Goal: Transaction & Acquisition: Download file/media

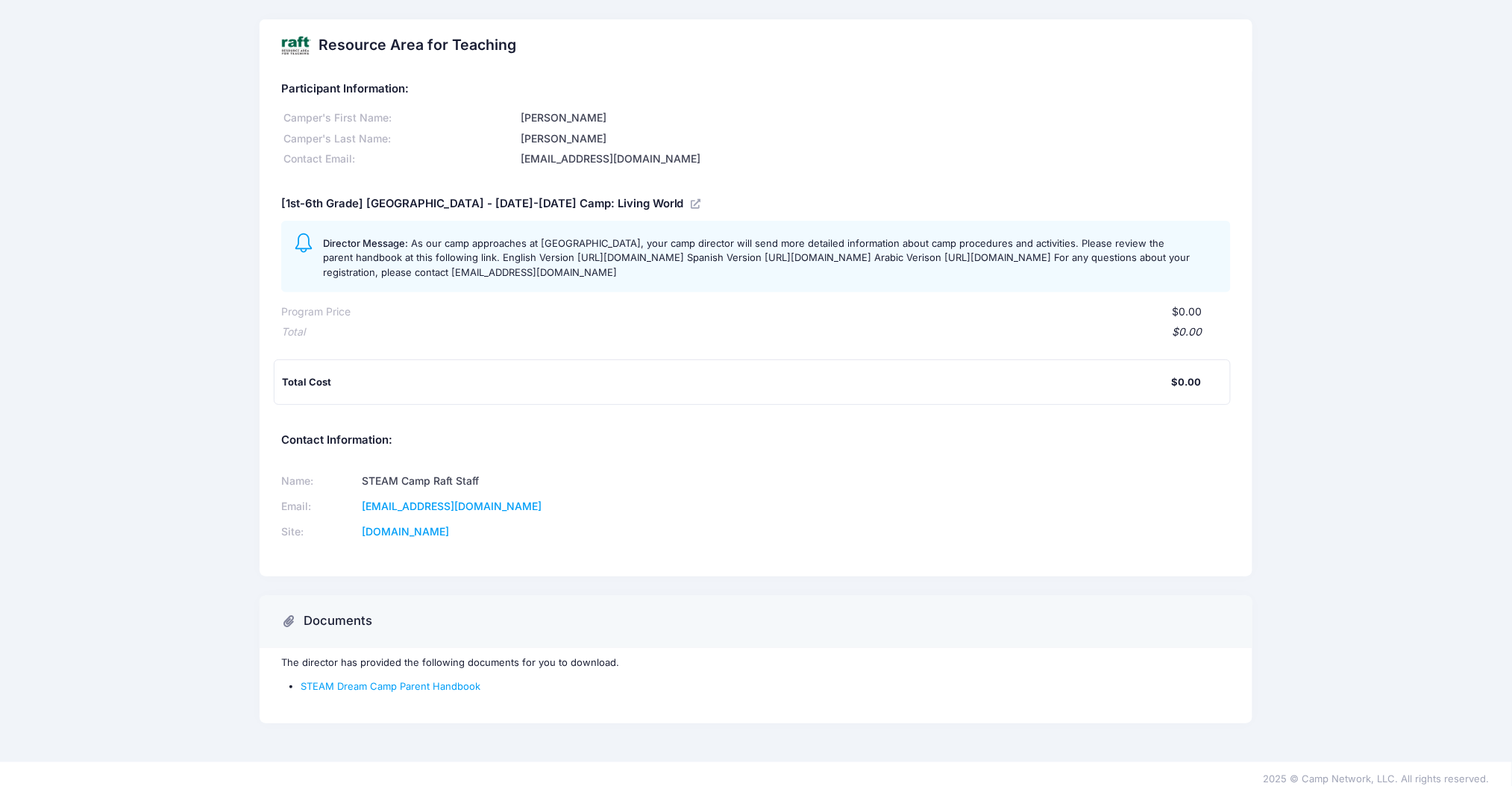
click at [515, 520] on td "[EMAIL_ADDRESS][DOMAIN_NAME]" at bounding box center [547, 507] width 380 height 25
click at [302, 393] on div "Total Cost $0.00" at bounding box center [752, 382] width 957 height 46
click at [327, 75] on div "Participant Information:" at bounding box center [756, 84] width 950 height 24
click at [317, 51] on div "Resource Area for Teaching" at bounding box center [398, 46] width 235 height 42
click at [310, 49] on div "Resource Area for Teaching" at bounding box center [398, 46] width 235 height 42
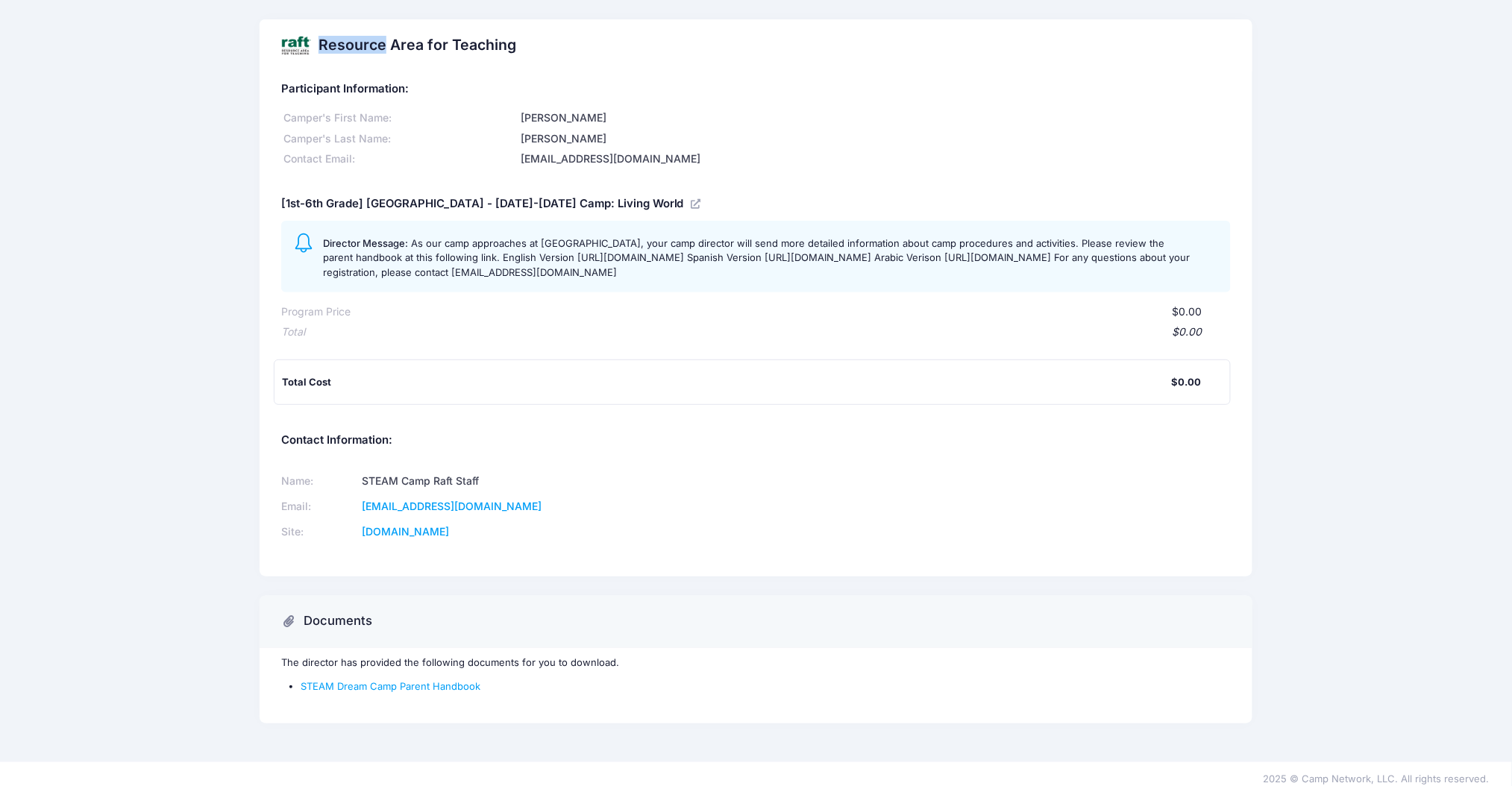
click at [294, 43] on div at bounding box center [296, 46] width 30 height 30
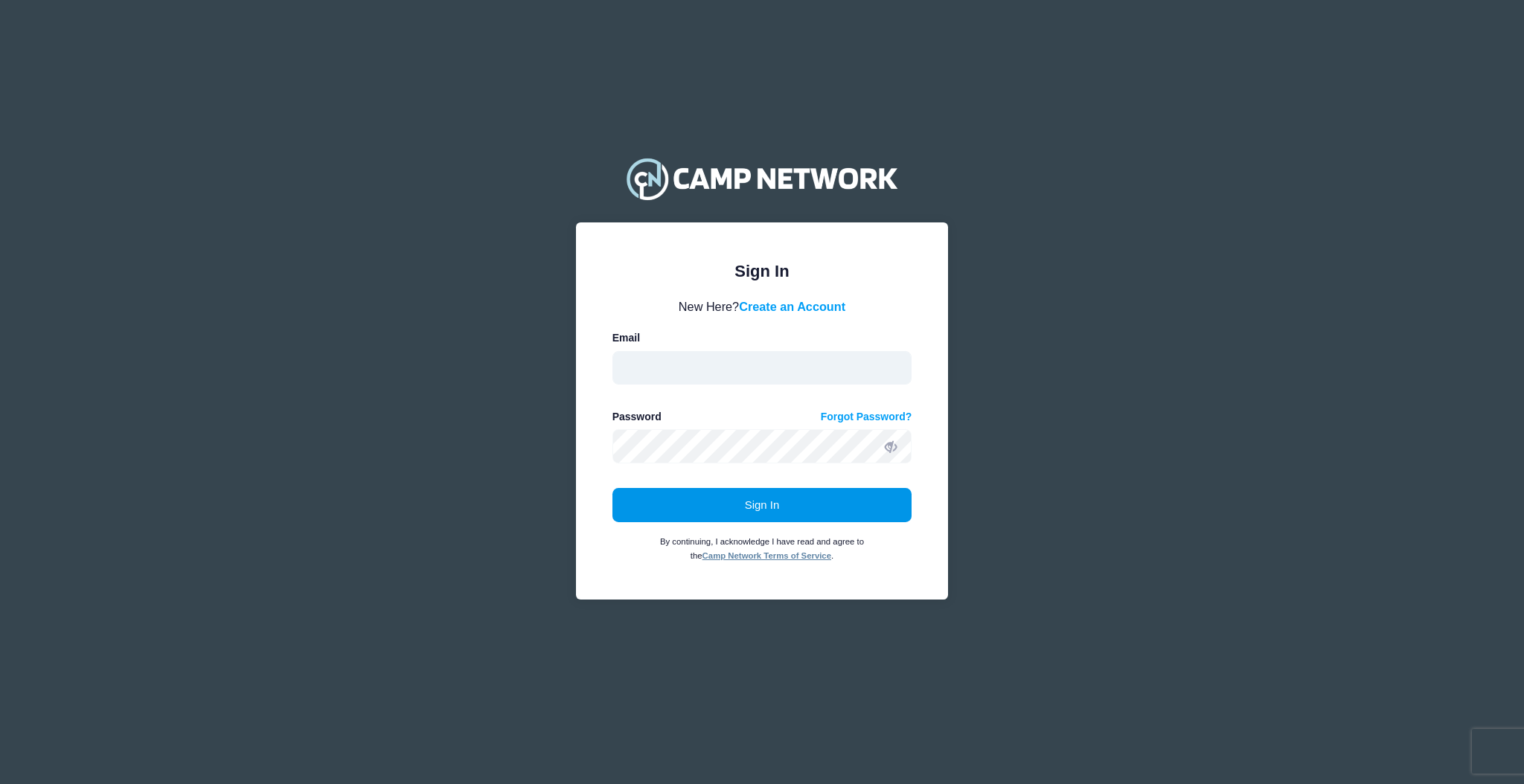
type input "aquidit@raft.net"
click at [696, 507] on button "Sign In" at bounding box center [762, 505] width 300 height 34
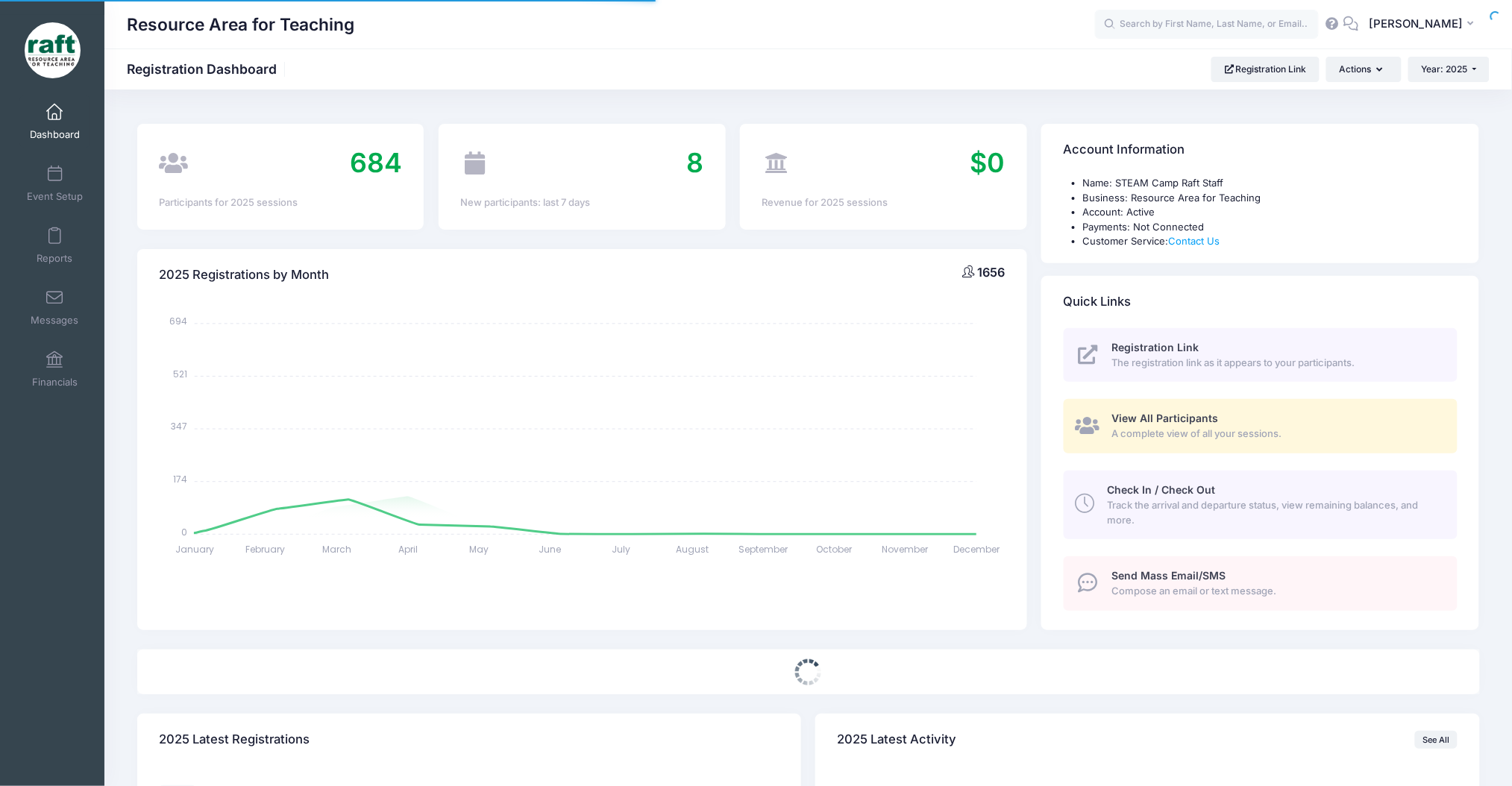
select select
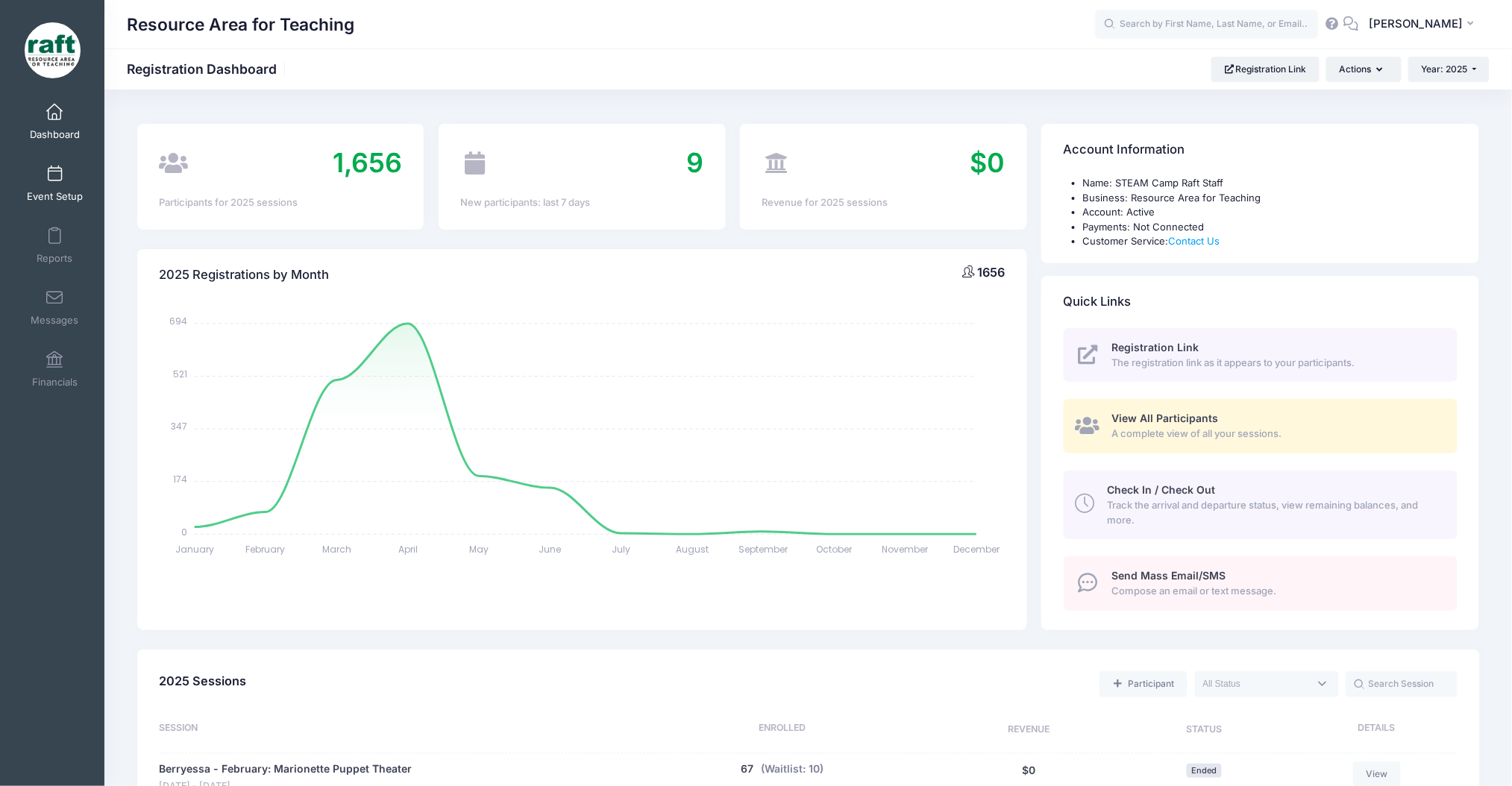
click at [55, 166] on span at bounding box center [55, 174] width 0 height 16
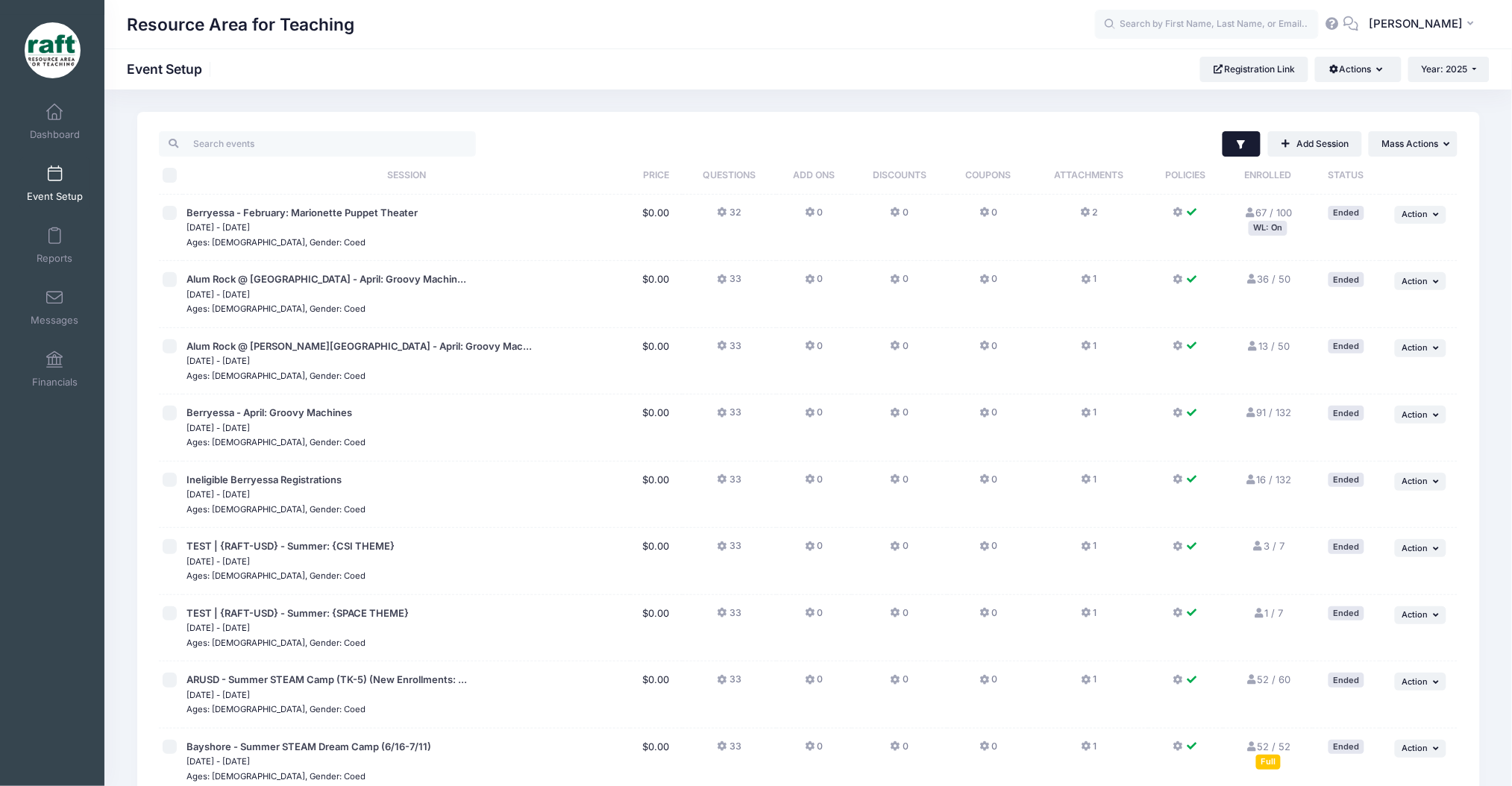
click at [1236, 138] on icon "button" at bounding box center [1241, 144] width 12 height 12
click at [1045, 296] on input "Completed" at bounding box center [1040, 300] width 15 height 15
checkbox input "false"
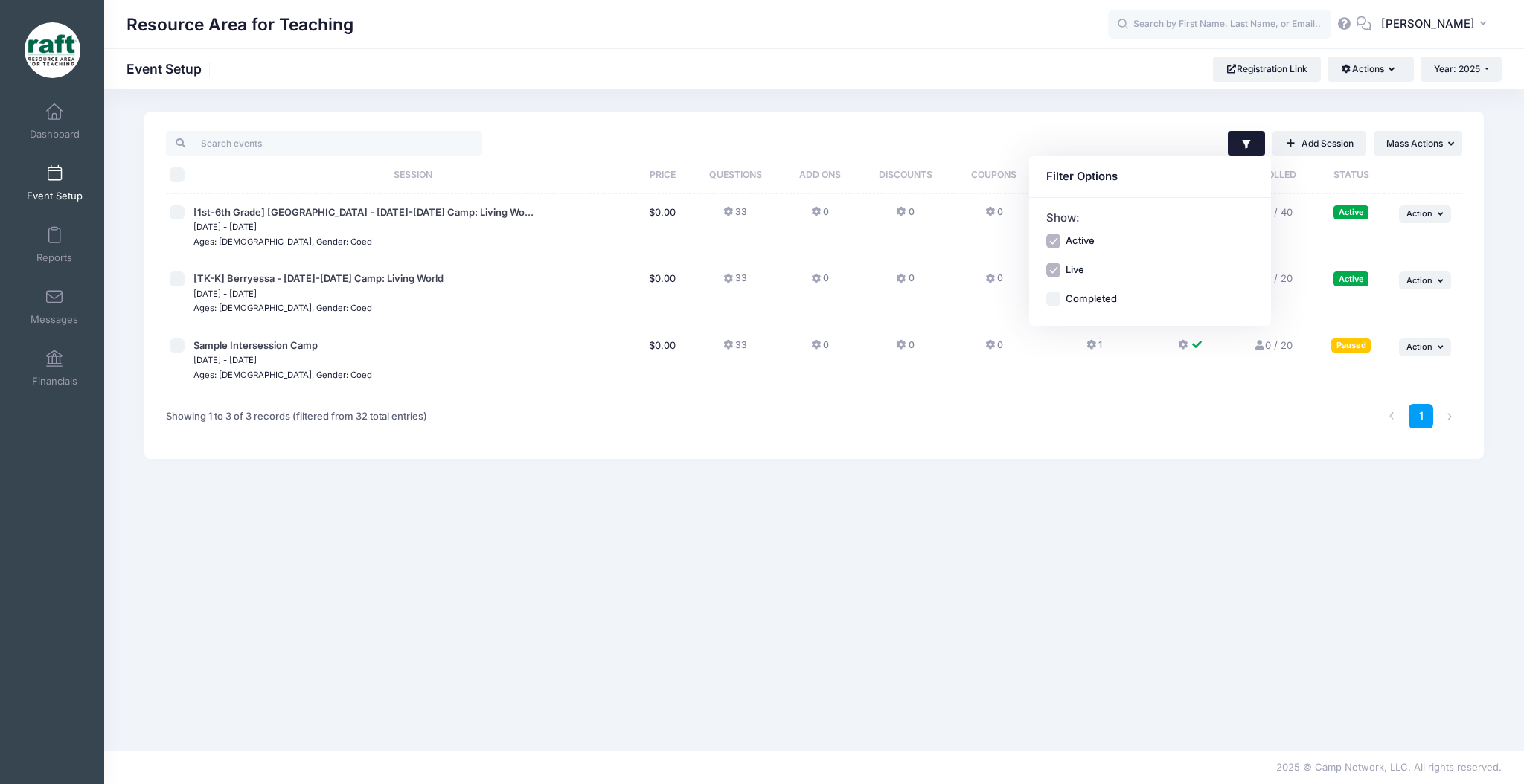
click at [1005, 153] on div "Filter Filter Options Show: Active Live Completed Add Session ... Mass Actions …" at bounding box center [976, 143] width 973 height 25
click at [1257, 209] on icon at bounding box center [1259, 212] width 12 height 10
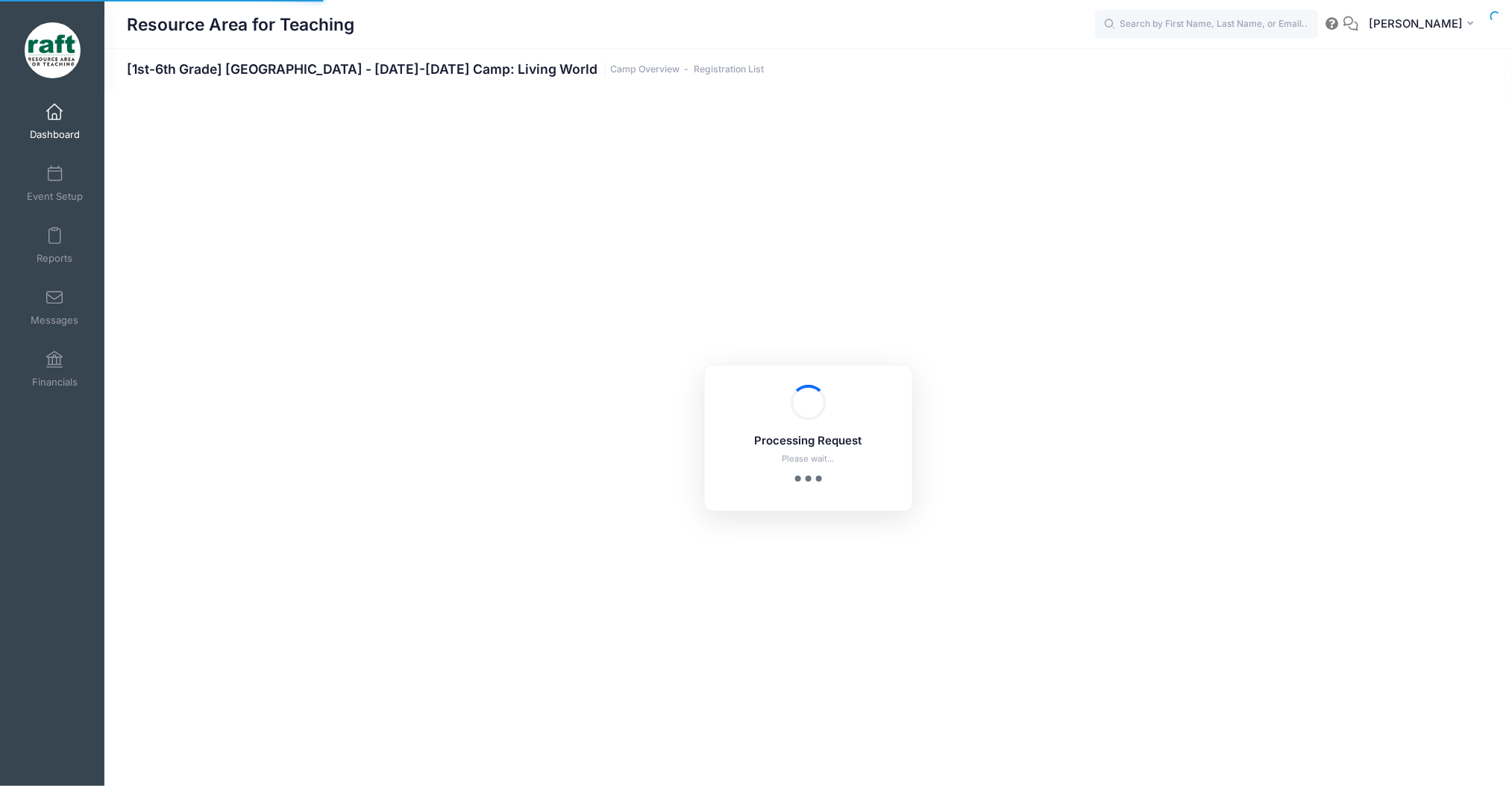
select select "10"
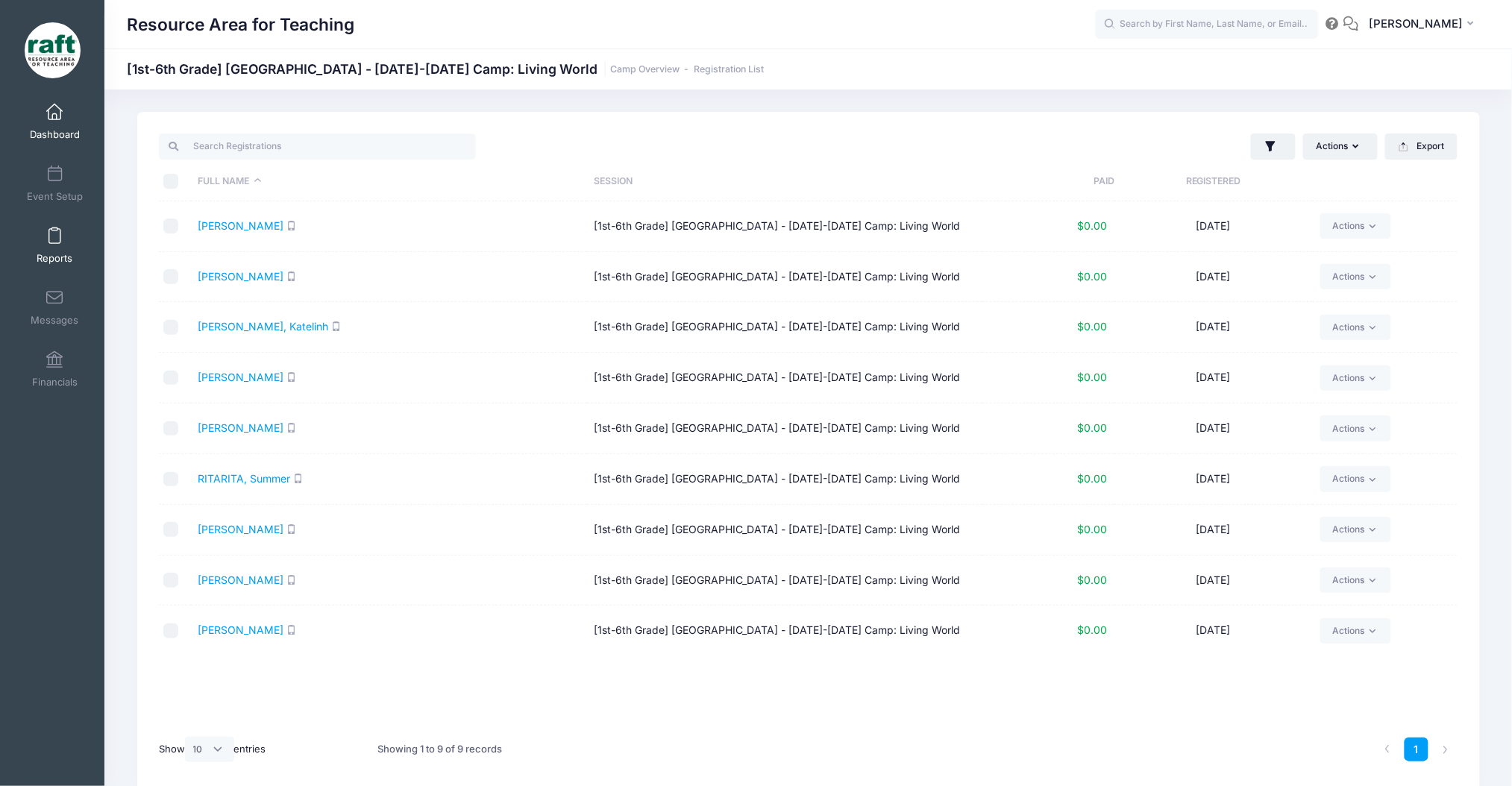
click at [44, 250] on link "Reports" at bounding box center [55, 245] width 71 height 52
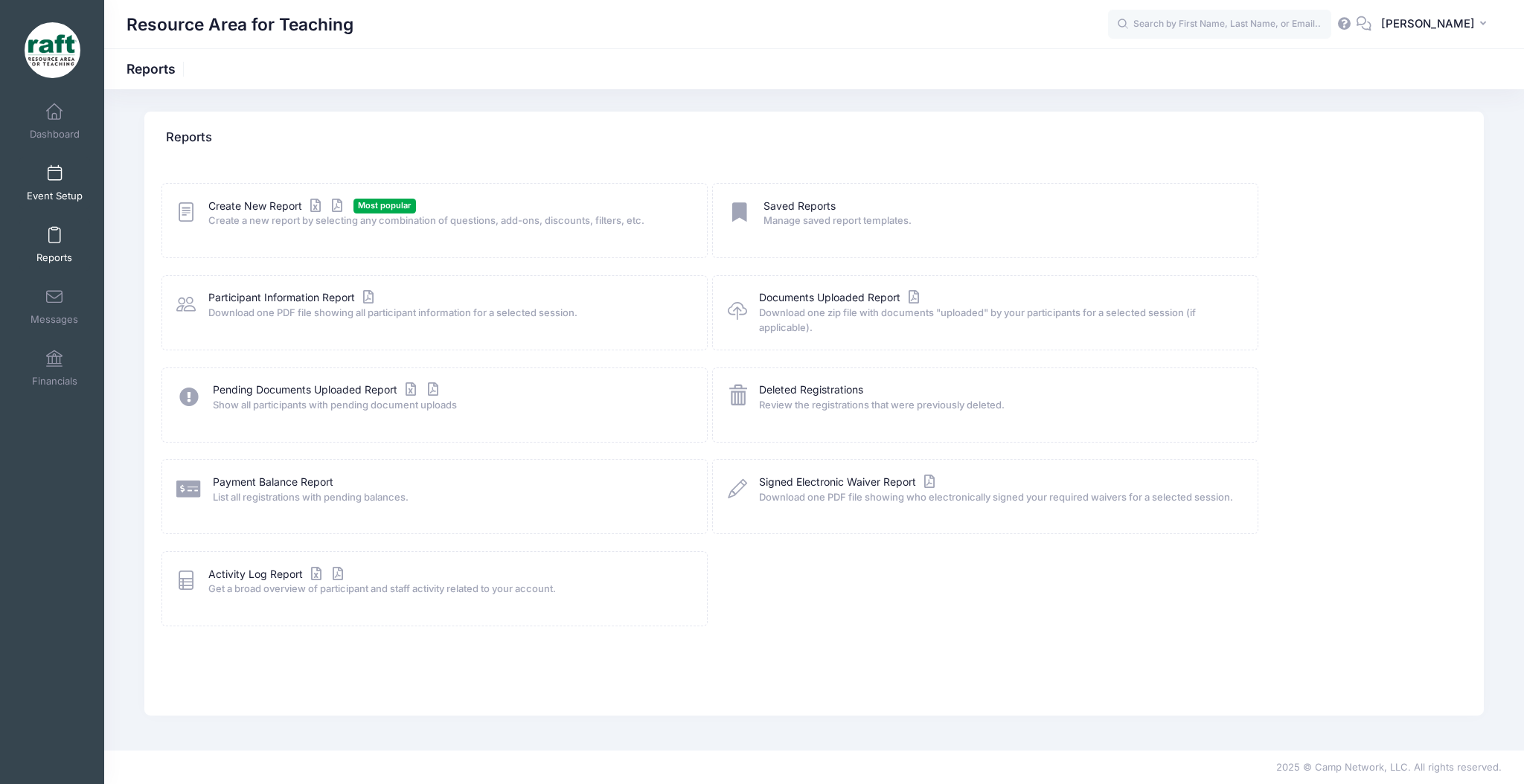
click at [61, 198] on span "Event Setup" at bounding box center [54, 197] width 56 height 13
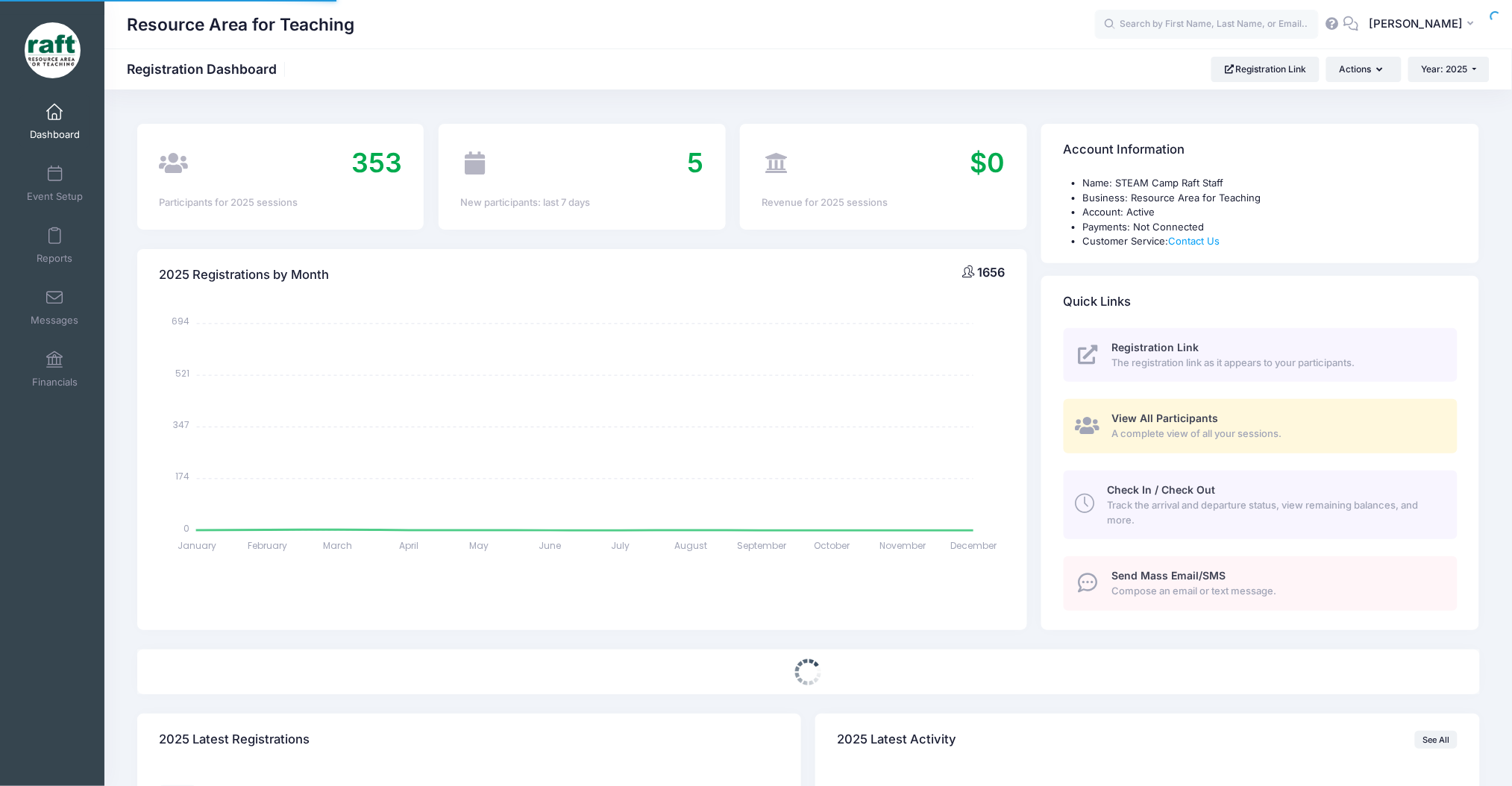
select select
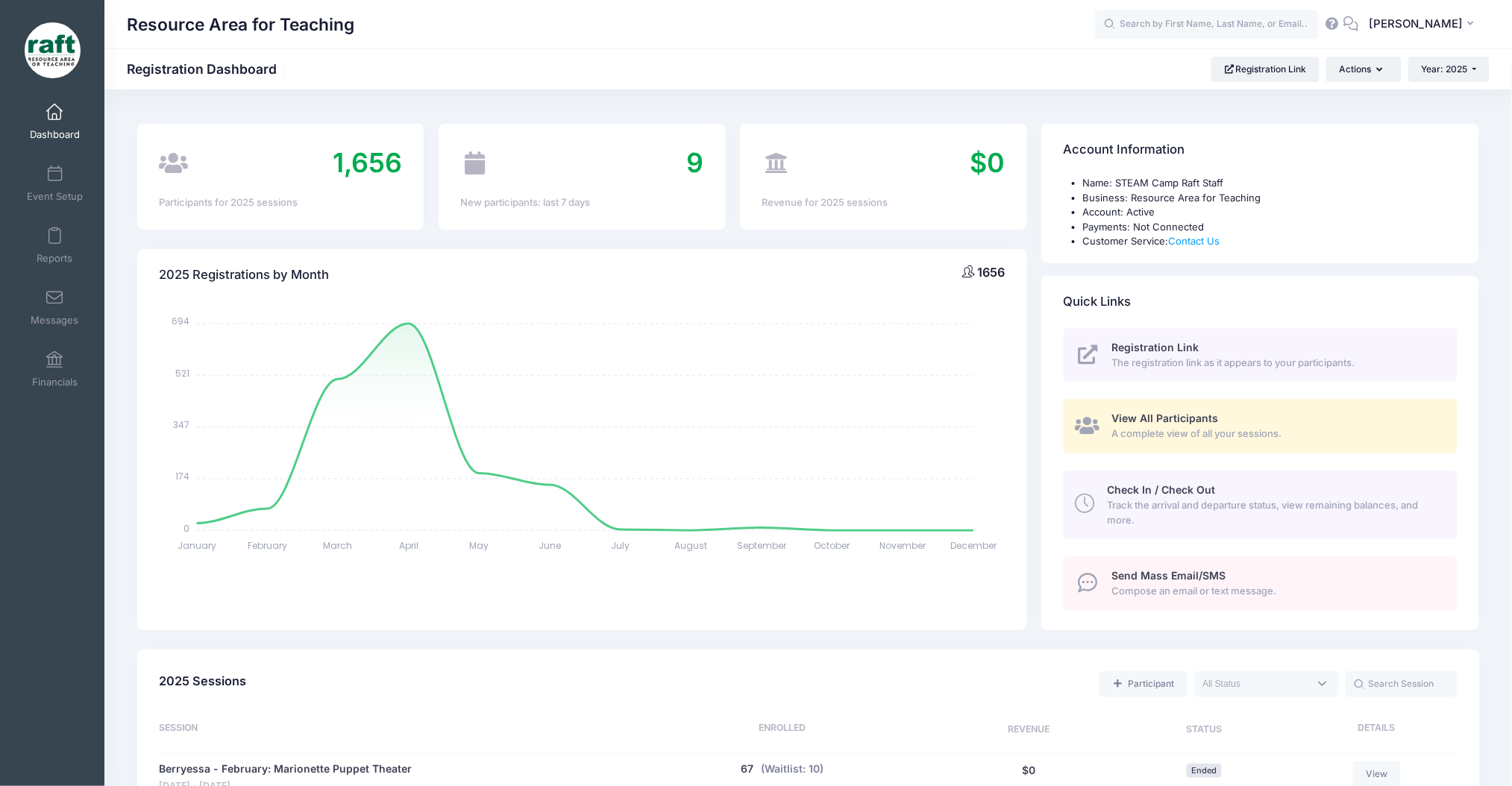
click at [1156, 410] on link "View All Participants A complete view of all your sessions." at bounding box center [1260, 426] width 393 height 55
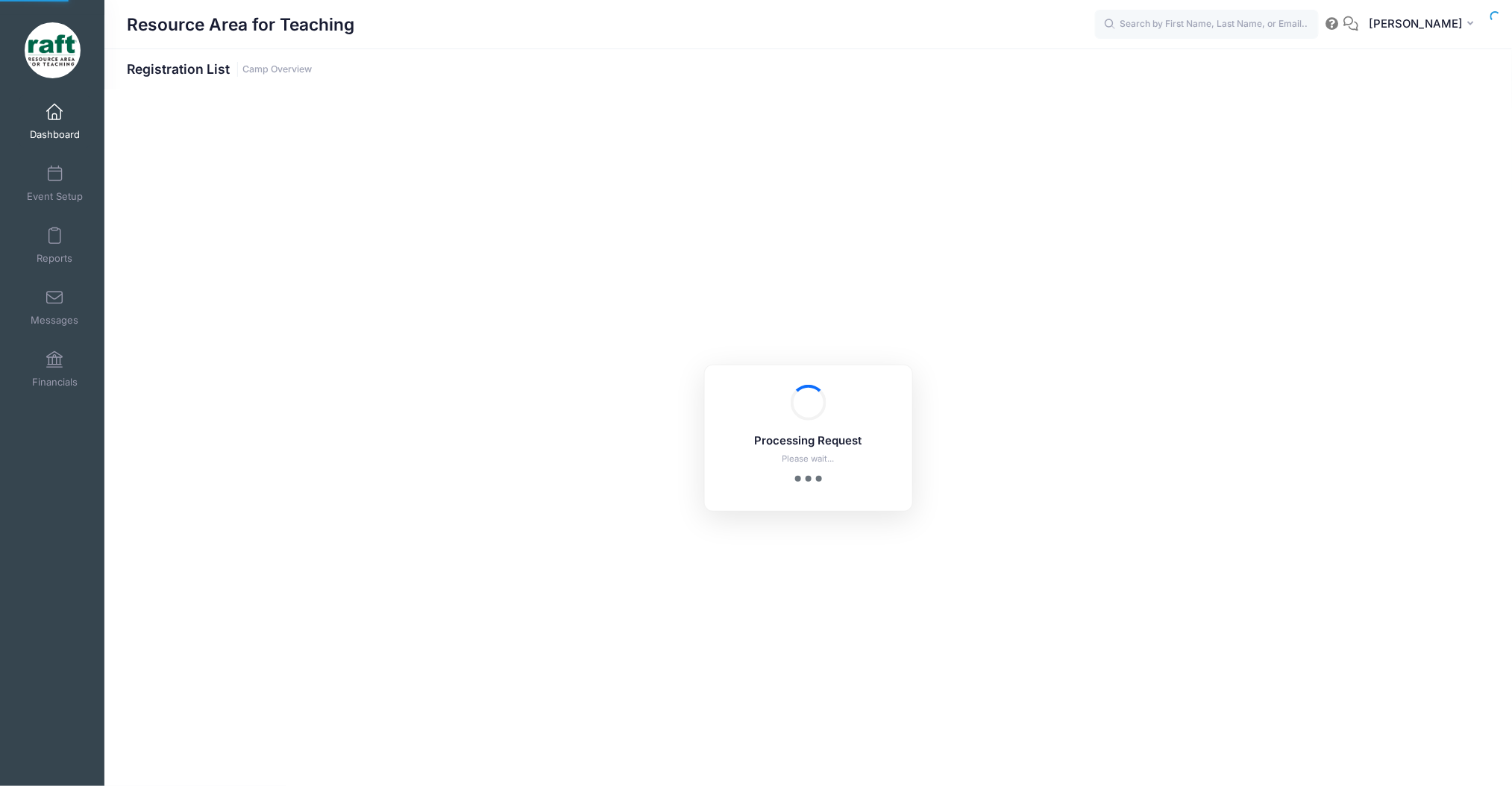
select select "10"
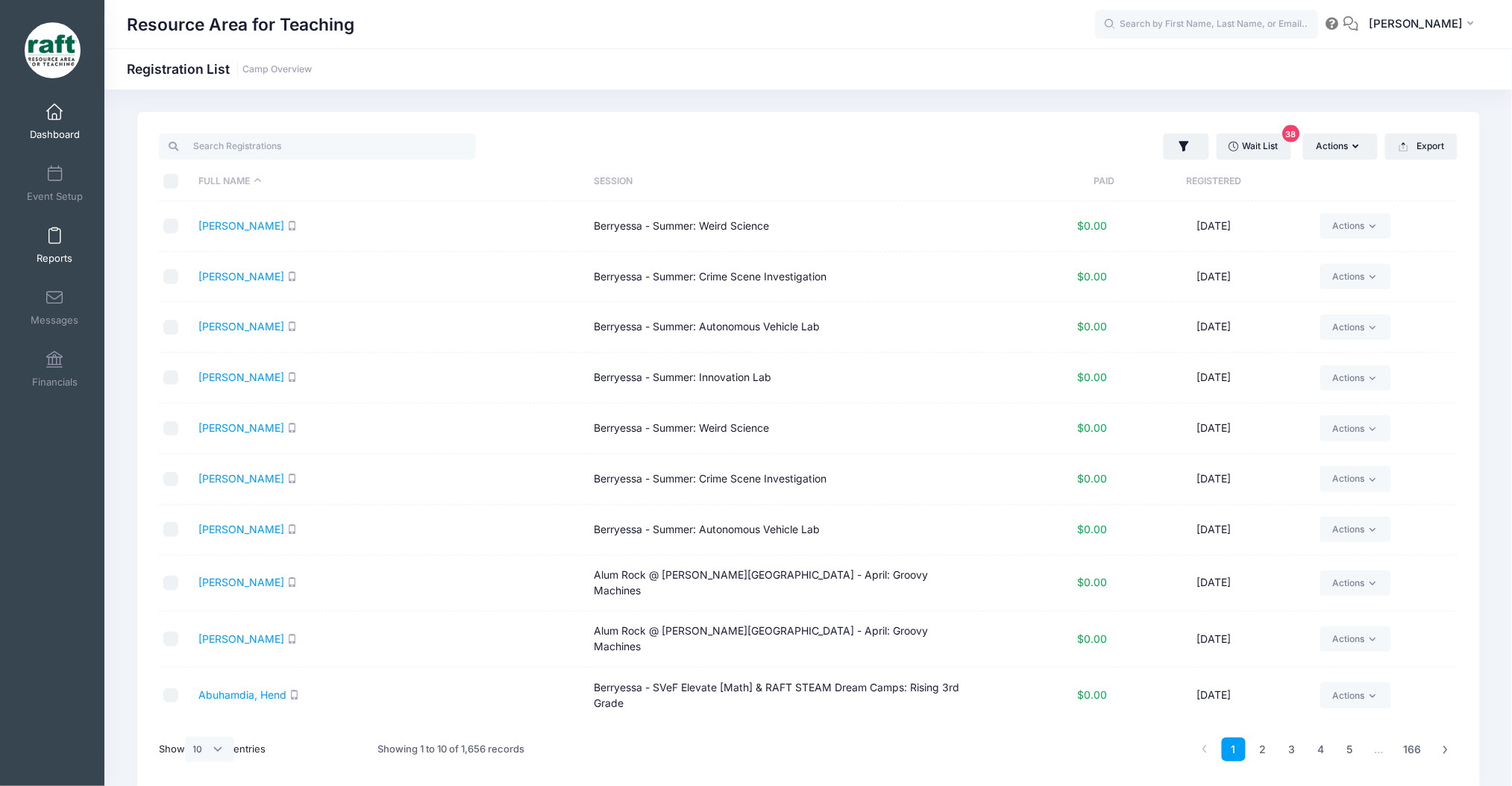
click at [57, 253] on span "Reports" at bounding box center [55, 259] width 36 height 13
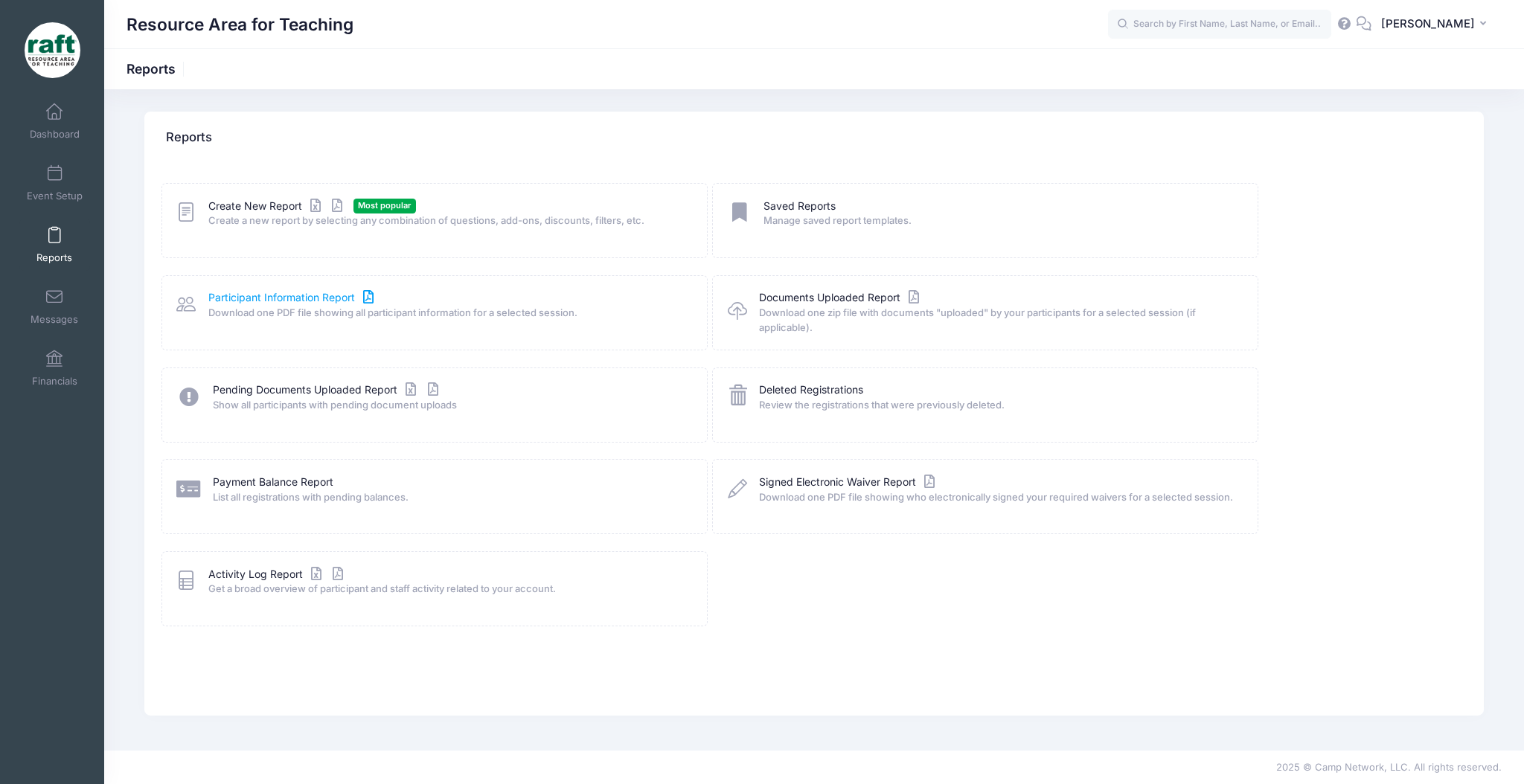
click at [282, 296] on link "Participant Information Report" at bounding box center [293, 297] width 169 height 15
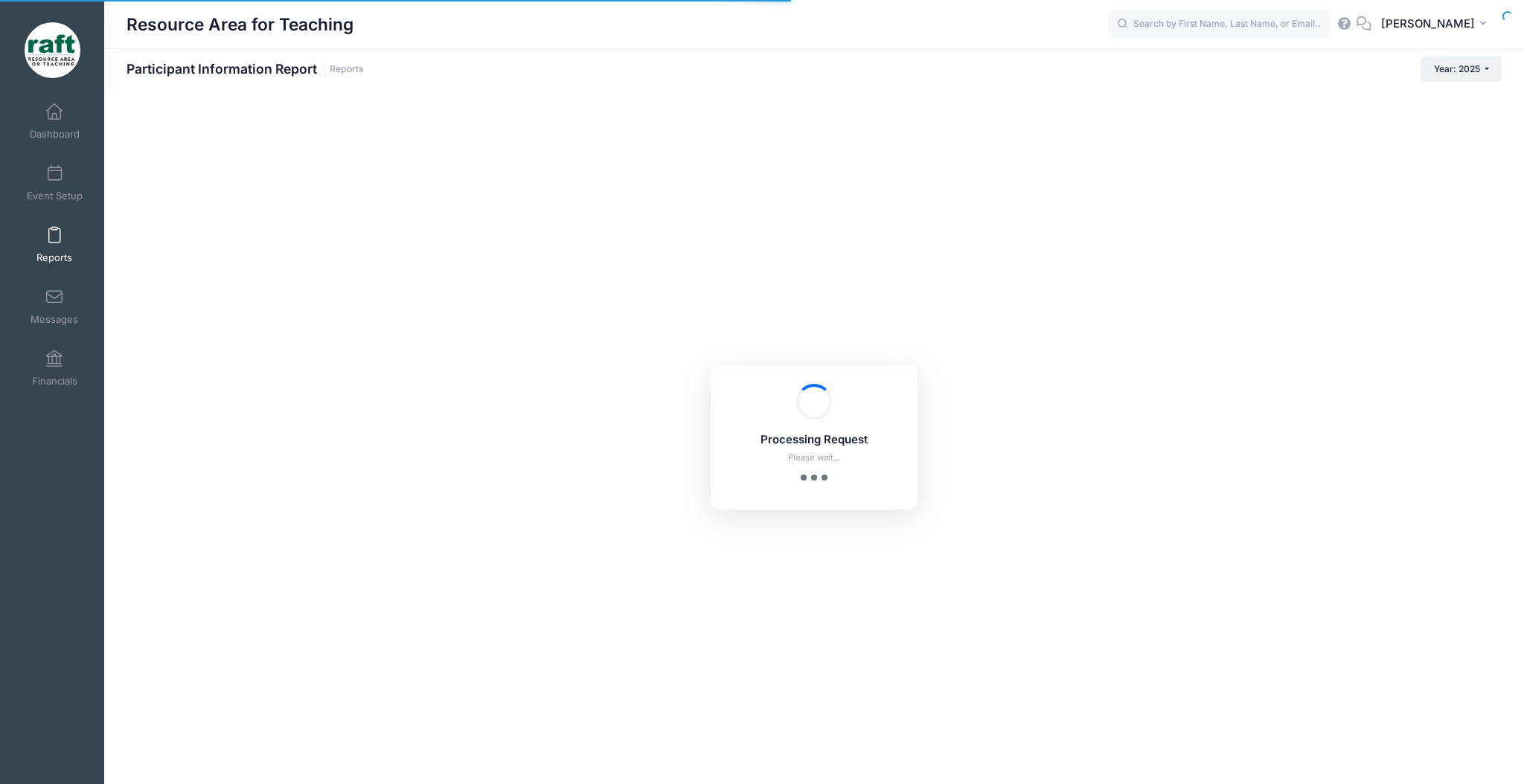
checkbox input "true"
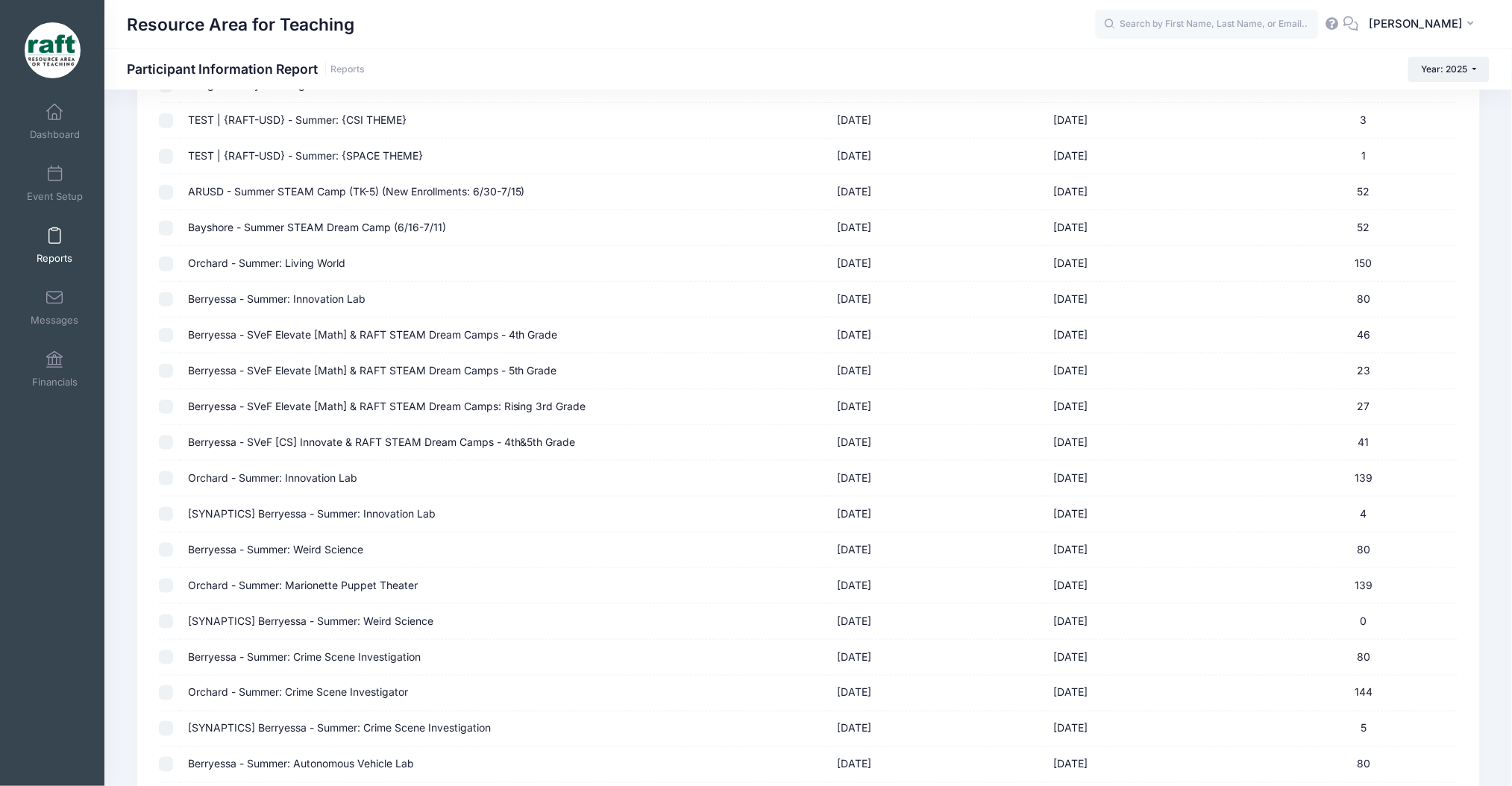
scroll to position [780, 0]
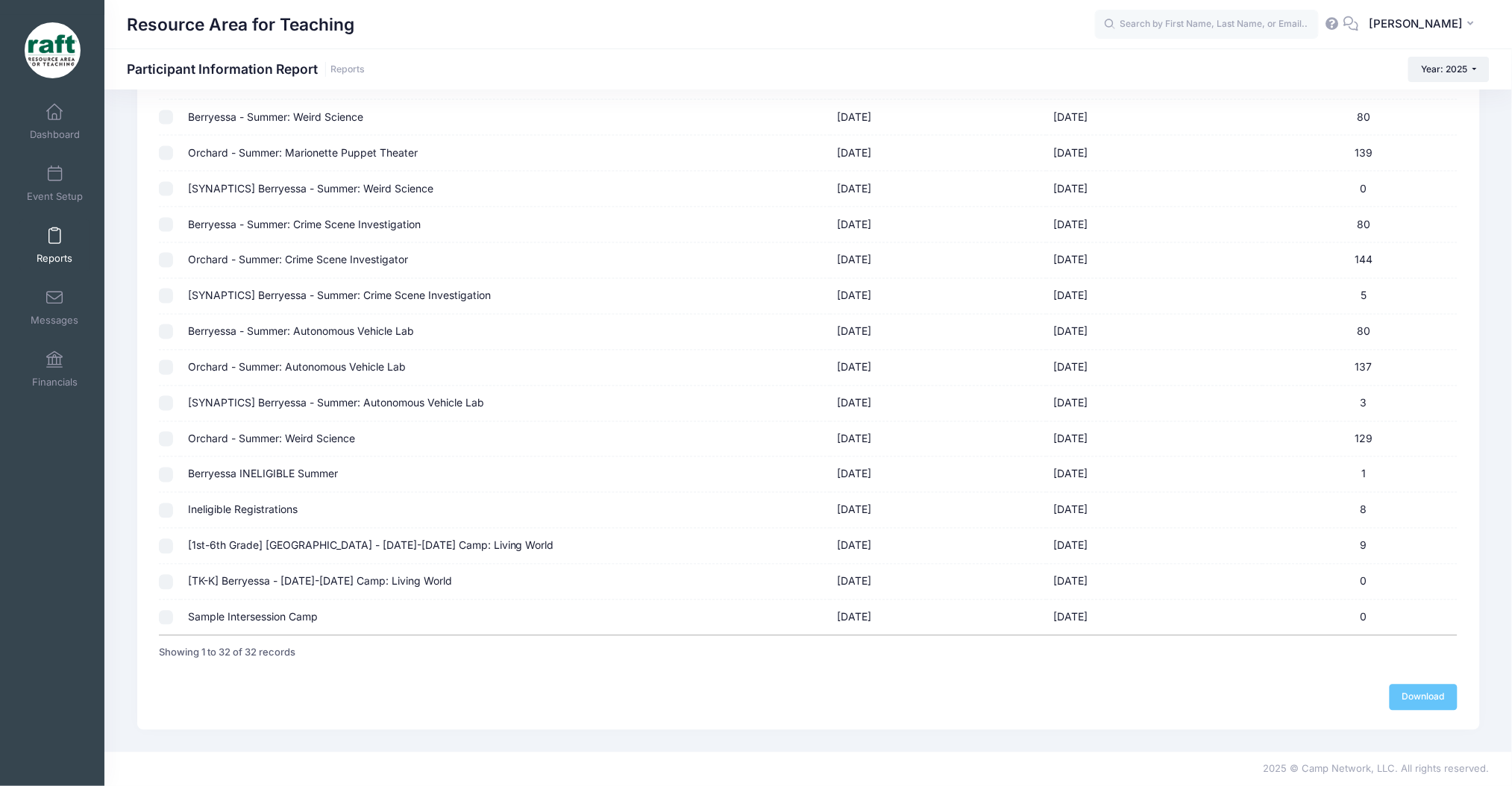
click at [182, 586] on td "[TK-K] Berryessa - [DATE]-[DATE] Camp: Living World" at bounding box center [506, 582] width 650 height 36
checkbox input "true"
click at [181, 540] on td "[1st-6th Grade] Berryessa - Oct 6-10 Camp: Living World" at bounding box center [506, 547] width 650 height 36
checkbox input "true"
checkbox input "false"
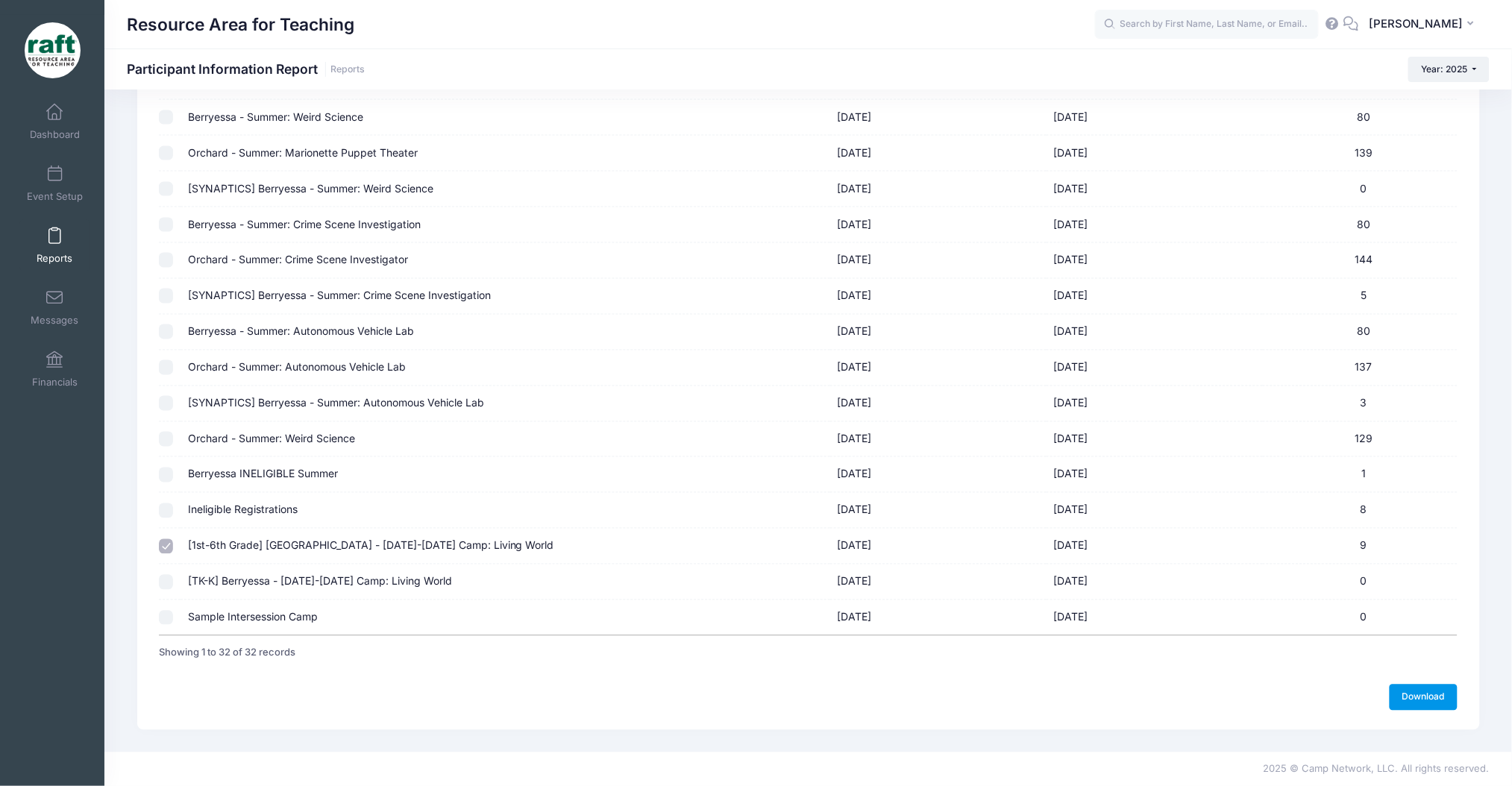
click at [1424, 696] on link "Download" at bounding box center [1424, 697] width 68 height 25
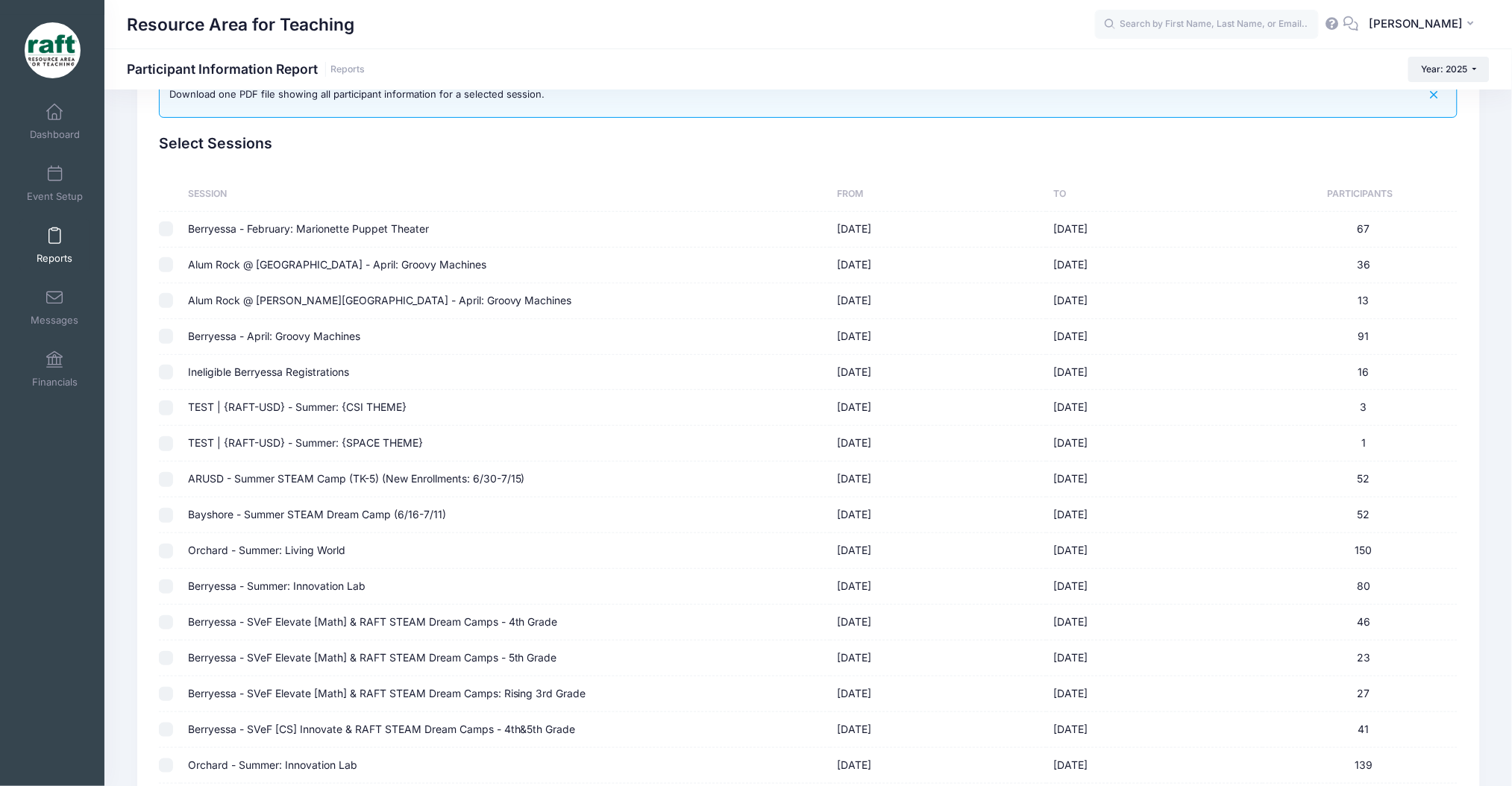
scroll to position [0, 0]
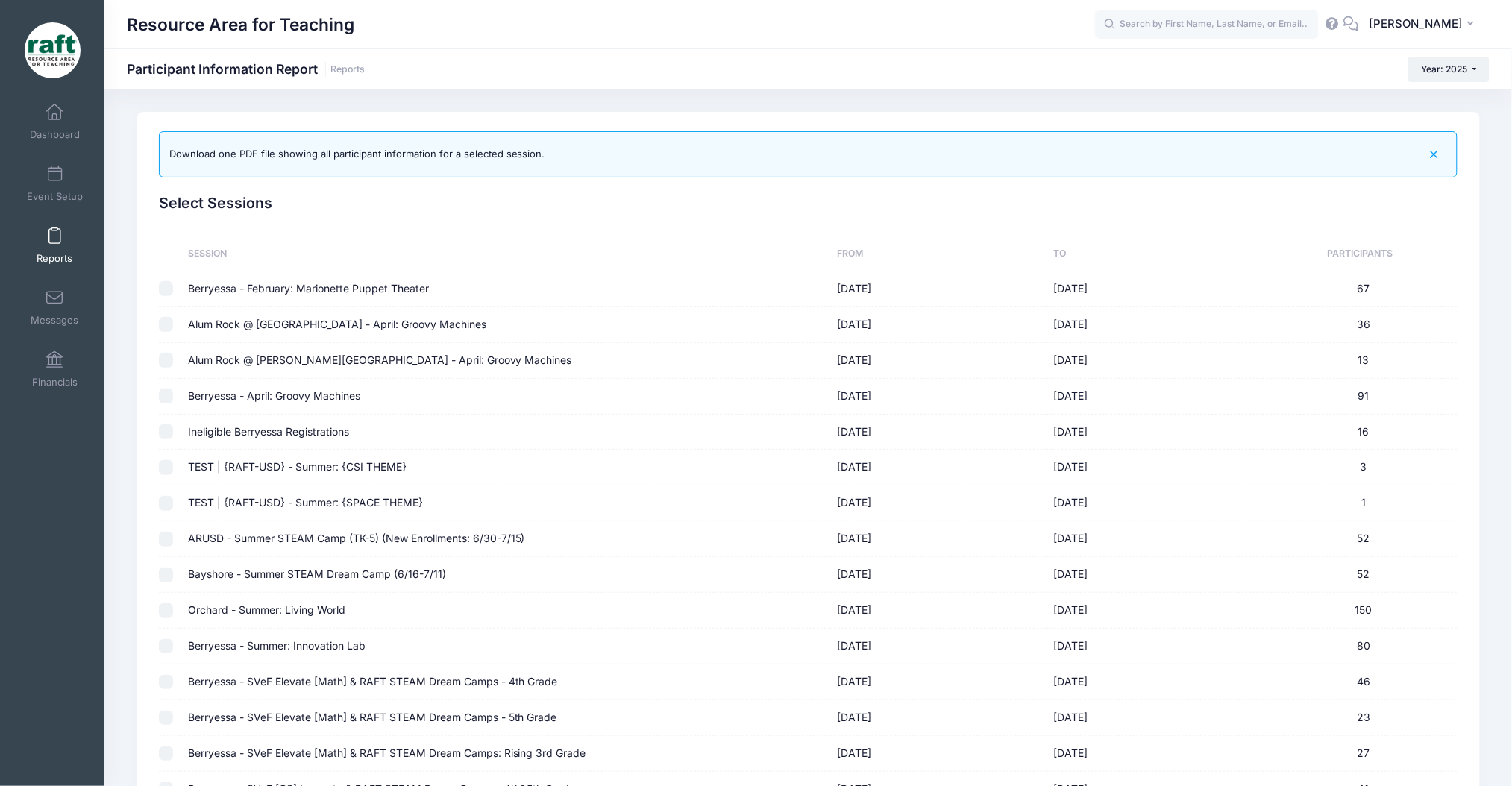
click at [48, 261] on span "Reports" at bounding box center [55, 259] width 36 height 13
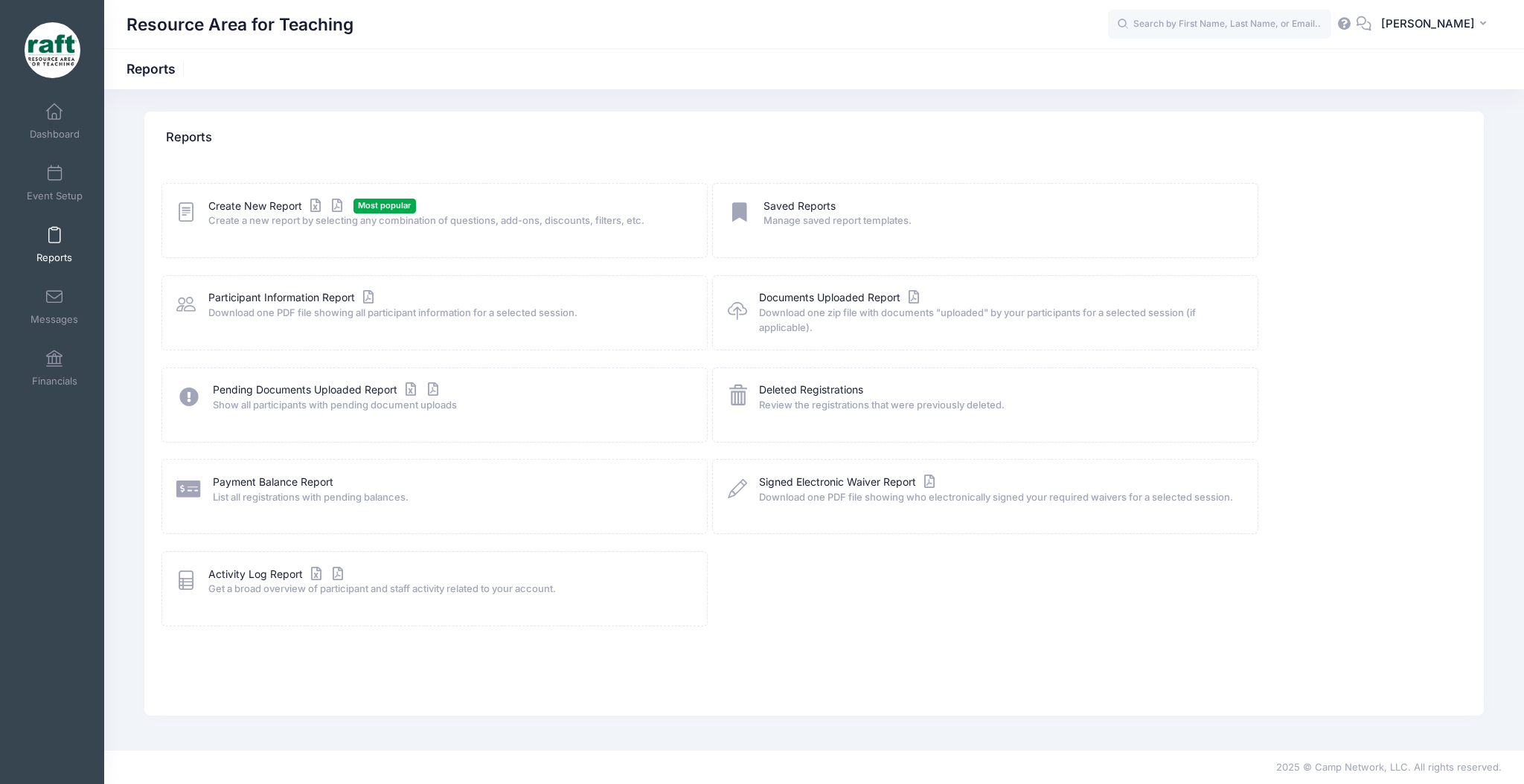
click at [505, 226] on span "Create a new report by selecting any combination of questions, add-ons, discoun…" at bounding box center [448, 221] width 480 height 15
click at [253, 198] on link "Create New Report" at bounding box center [277, 206] width 138 height 15
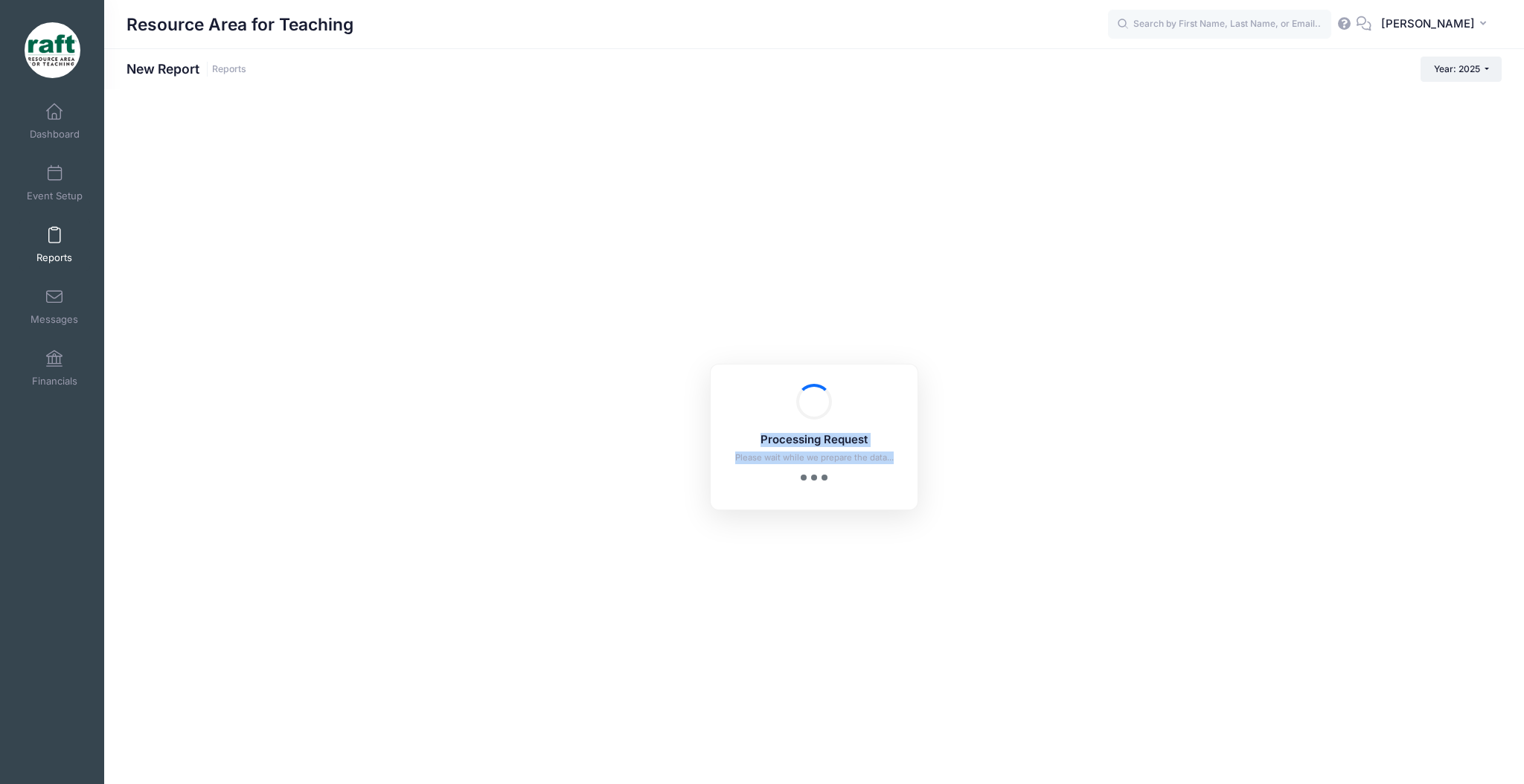
drag, startPoint x: 648, startPoint y: 487, endPoint x: 253, endPoint y: 334, distance: 423.6
click at [258, 337] on div "Processing Request Please wait while we prepare the data... Processing Request …" at bounding box center [814, 436] width 1420 height 695
click at [253, 334] on div "Processing Request Please wait while we prepare the data... Processing Request …" at bounding box center [814, 436] width 1420 height 695
drag, startPoint x: 845, startPoint y: 485, endPoint x: 772, endPoint y: 456, distance: 78.5
click at [772, 456] on div "Processing Request Please wait while we prepare the data... Processing Request …" at bounding box center [814, 437] width 208 height 146
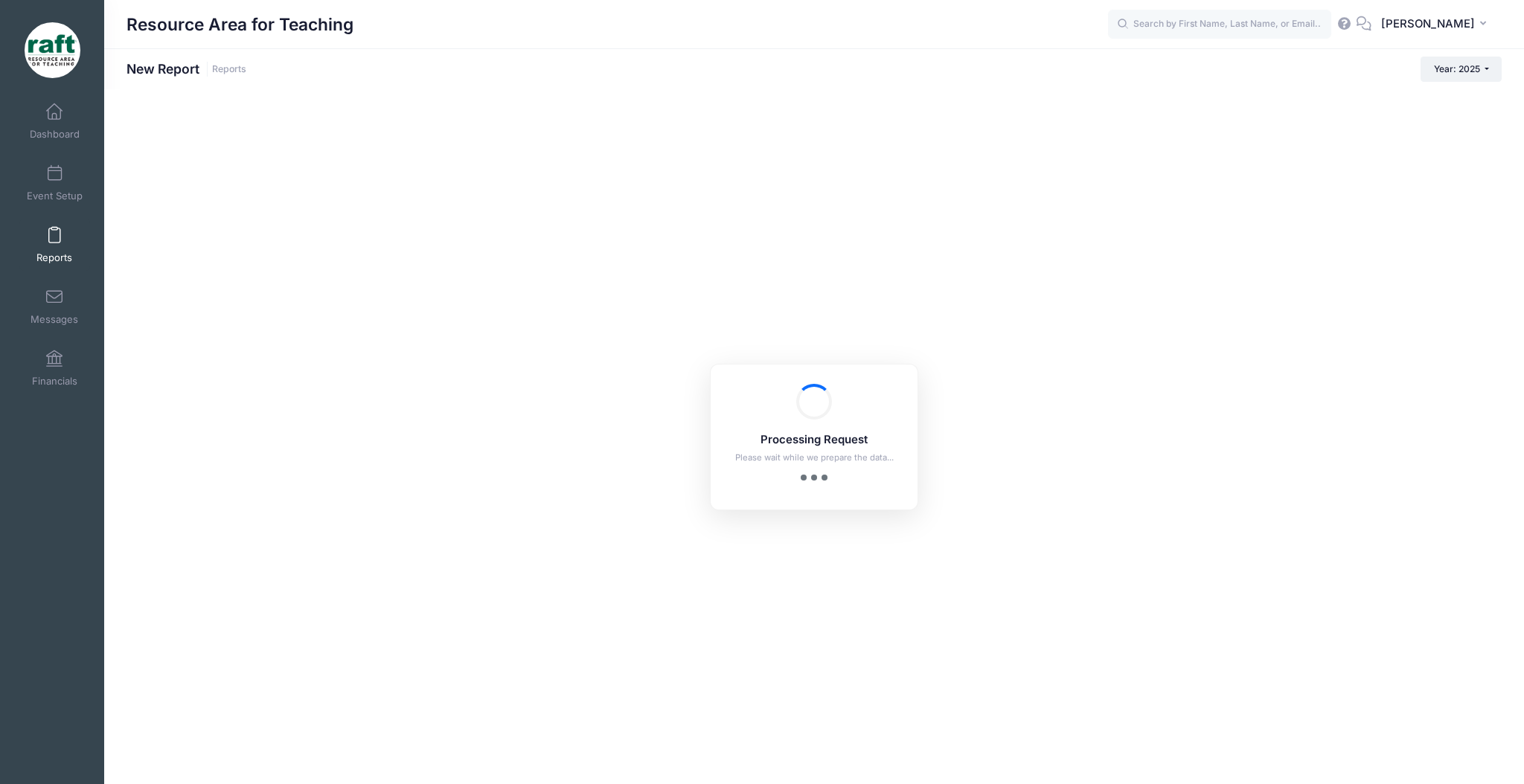
click at [764, 444] on h5 "Processing Request" at bounding box center [814, 440] width 168 height 13
checkbox input "true"
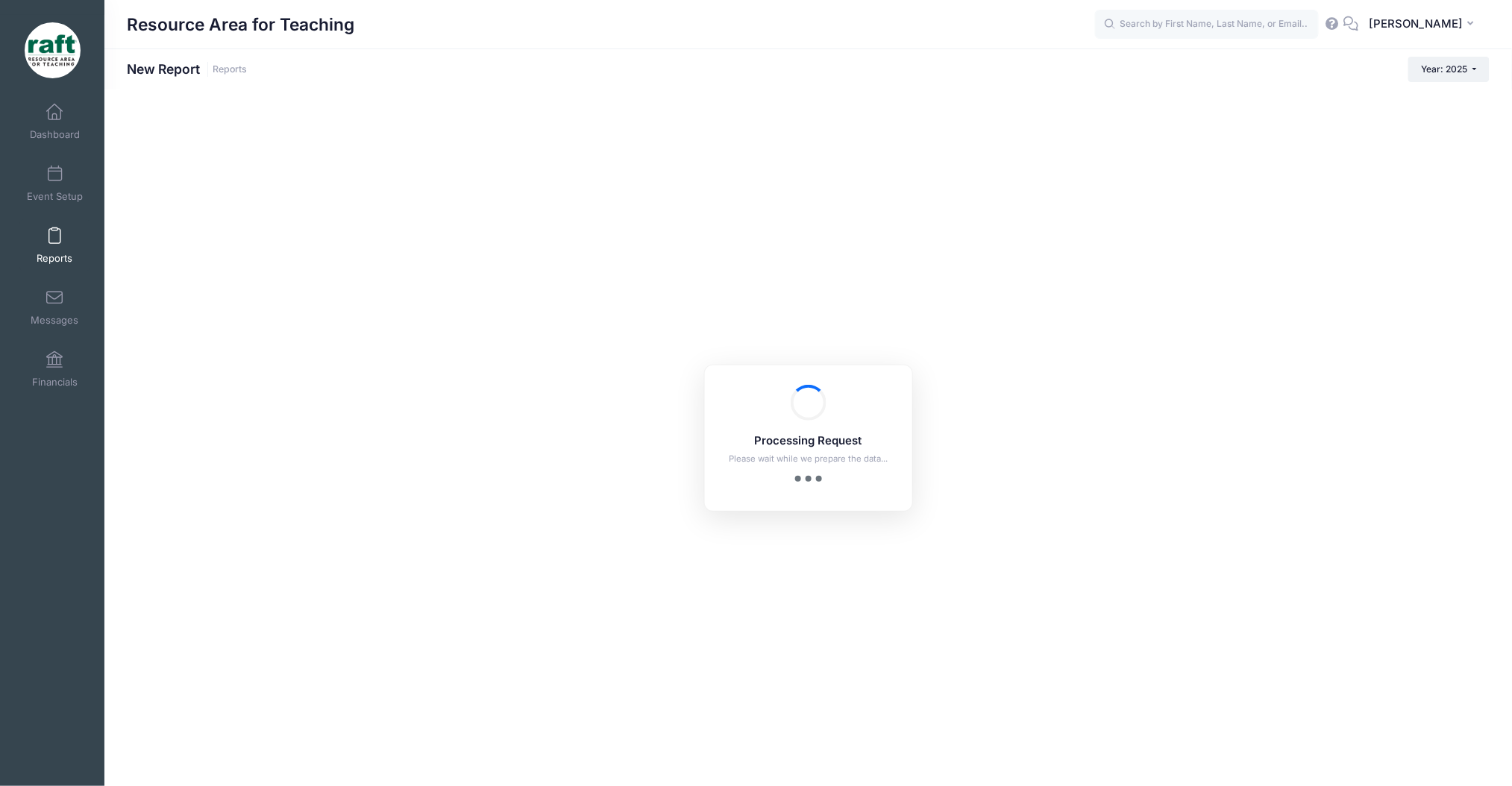
click at [763, 443] on h5 "Processing Request" at bounding box center [808, 441] width 169 height 13
click at [837, 441] on h5 "Processing Request" at bounding box center [808, 441] width 169 height 13
click at [834, 458] on p "Please wait while we prepare the data..." at bounding box center [808, 459] width 169 height 13
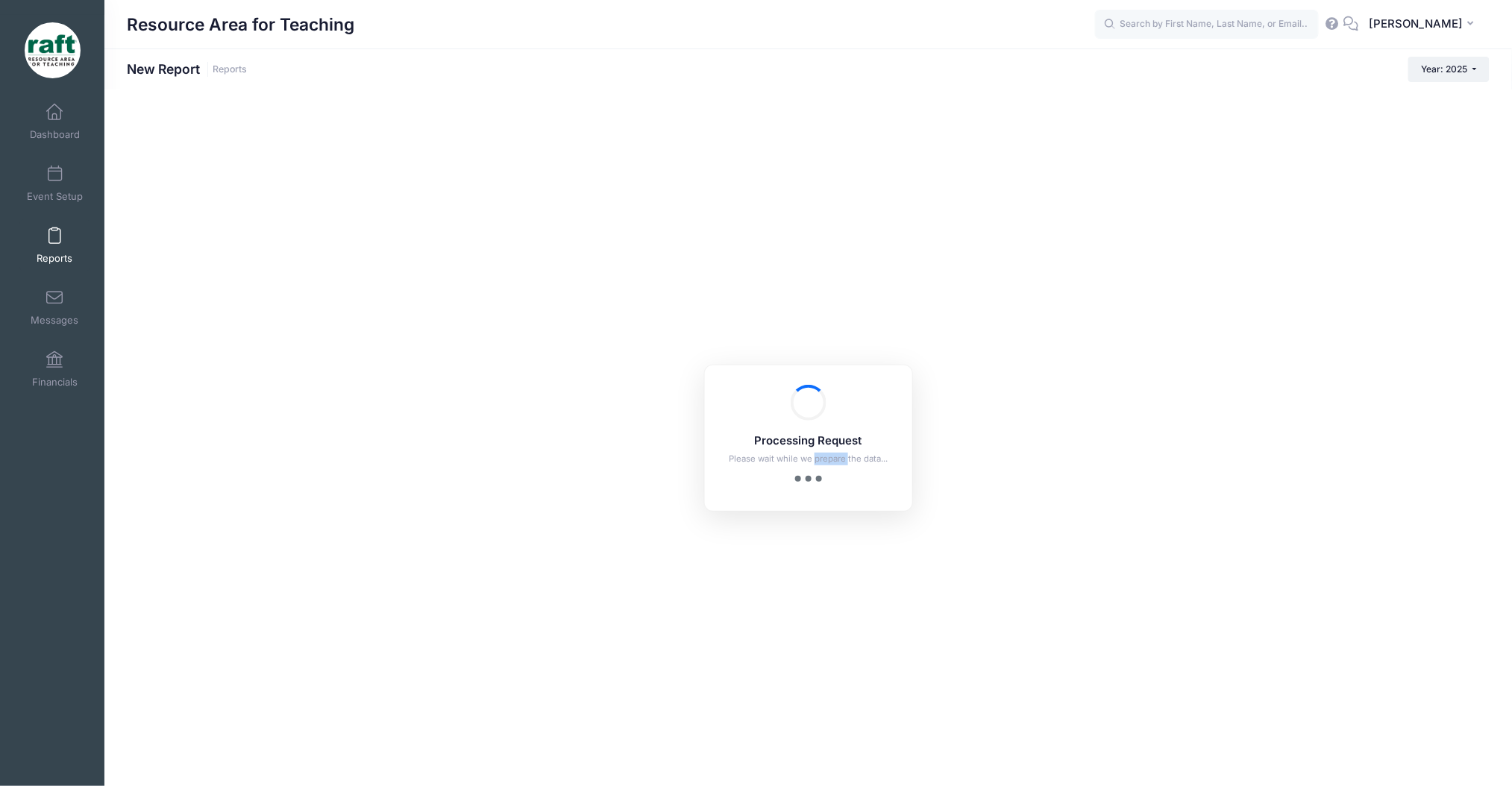
click at [834, 459] on p "Please wait while we prepare the data..." at bounding box center [808, 459] width 169 height 13
click at [834, 449] on div "Processing Request Please wait while we prepare the data..." at bounding box center [808, 433] width 169 height 97
click at [831, 443] on td "TEST | {RAFT-USD} - Summer: {SPACE THEME} [DATE] - [DATE] 1" at bounding box center [737, 453] width 1114 height 36
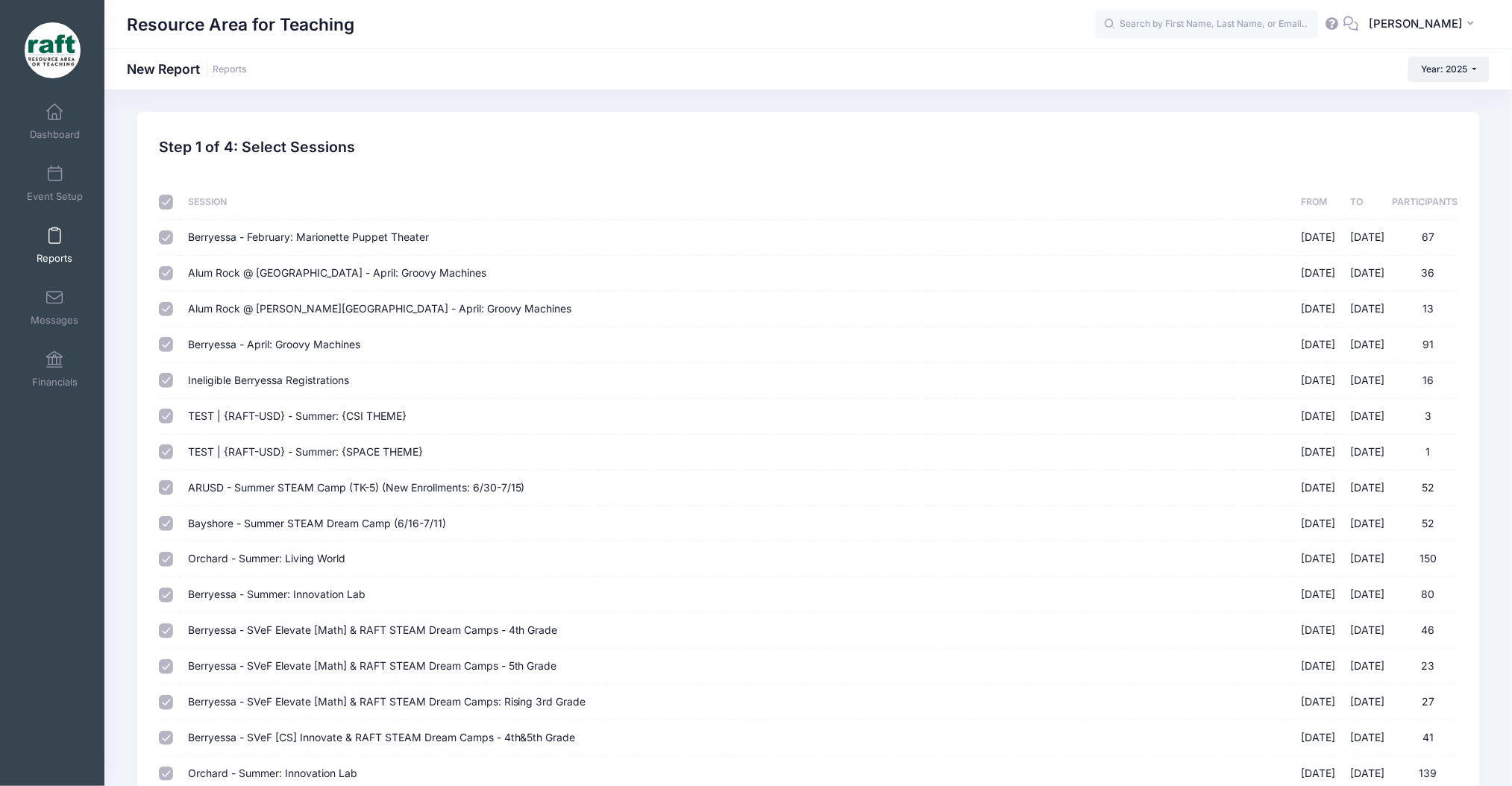
click at [831, 443] on td "TEST | {RAFT-USD} - Summer: {SPACE THEME} [DATE] - [DATE] 1" at bounding box center [737, 453] width 1114 height 36
click at [163, 208] on input "checkbox" at bounding box center [166, 202] width 15 height 15
checkbox input "false"
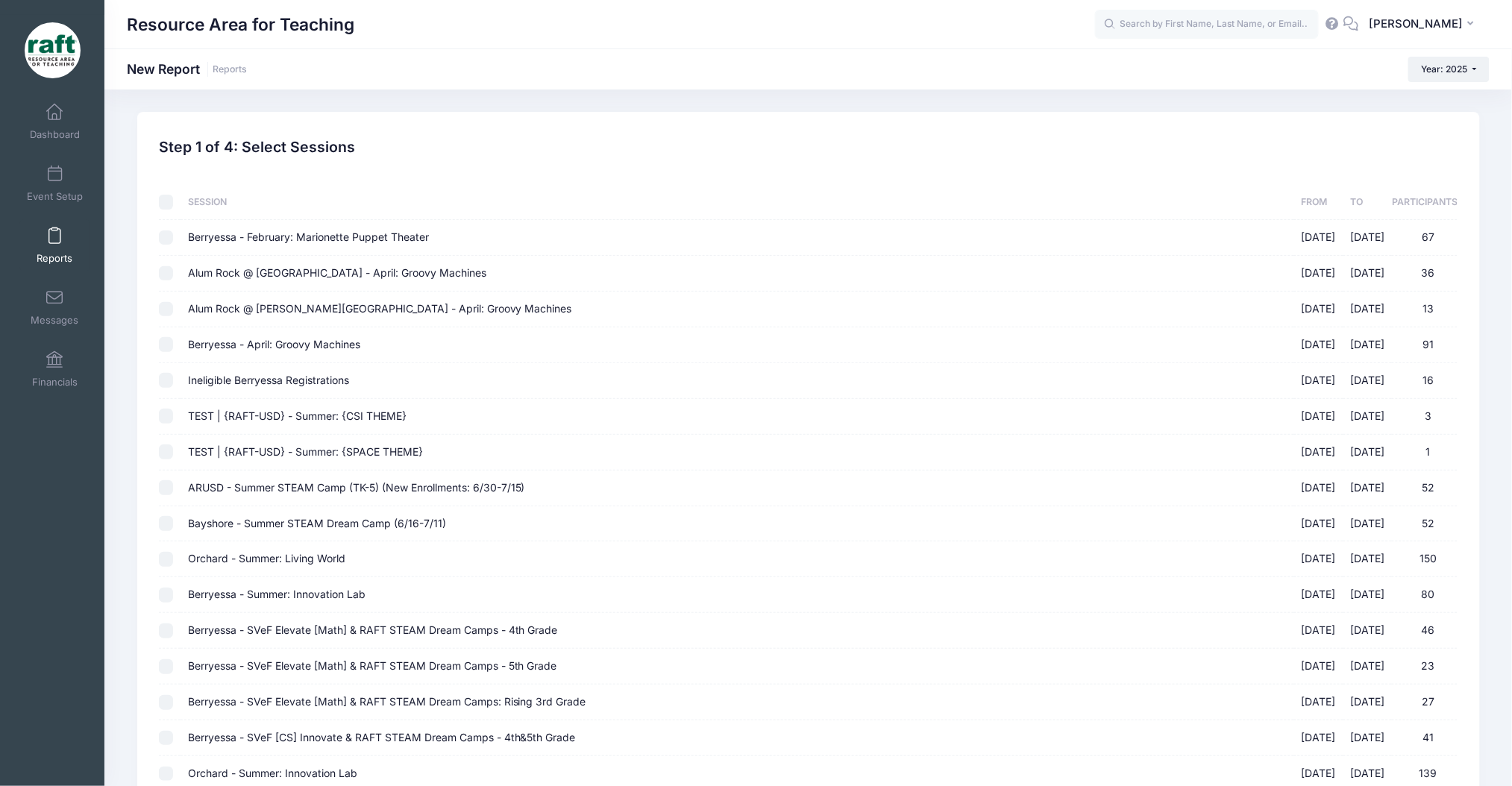
checkbox input "false"
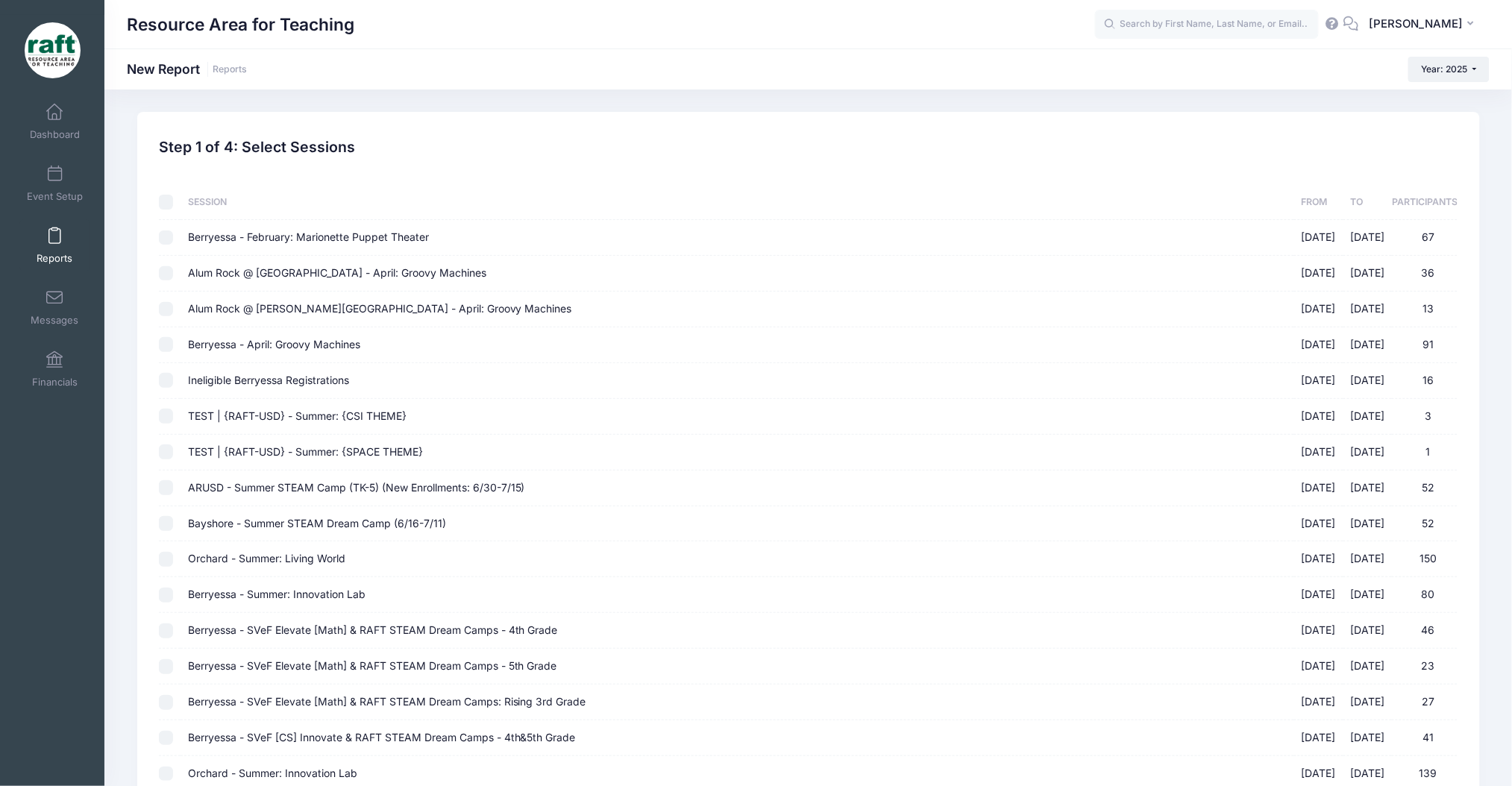
checkbox input "false"
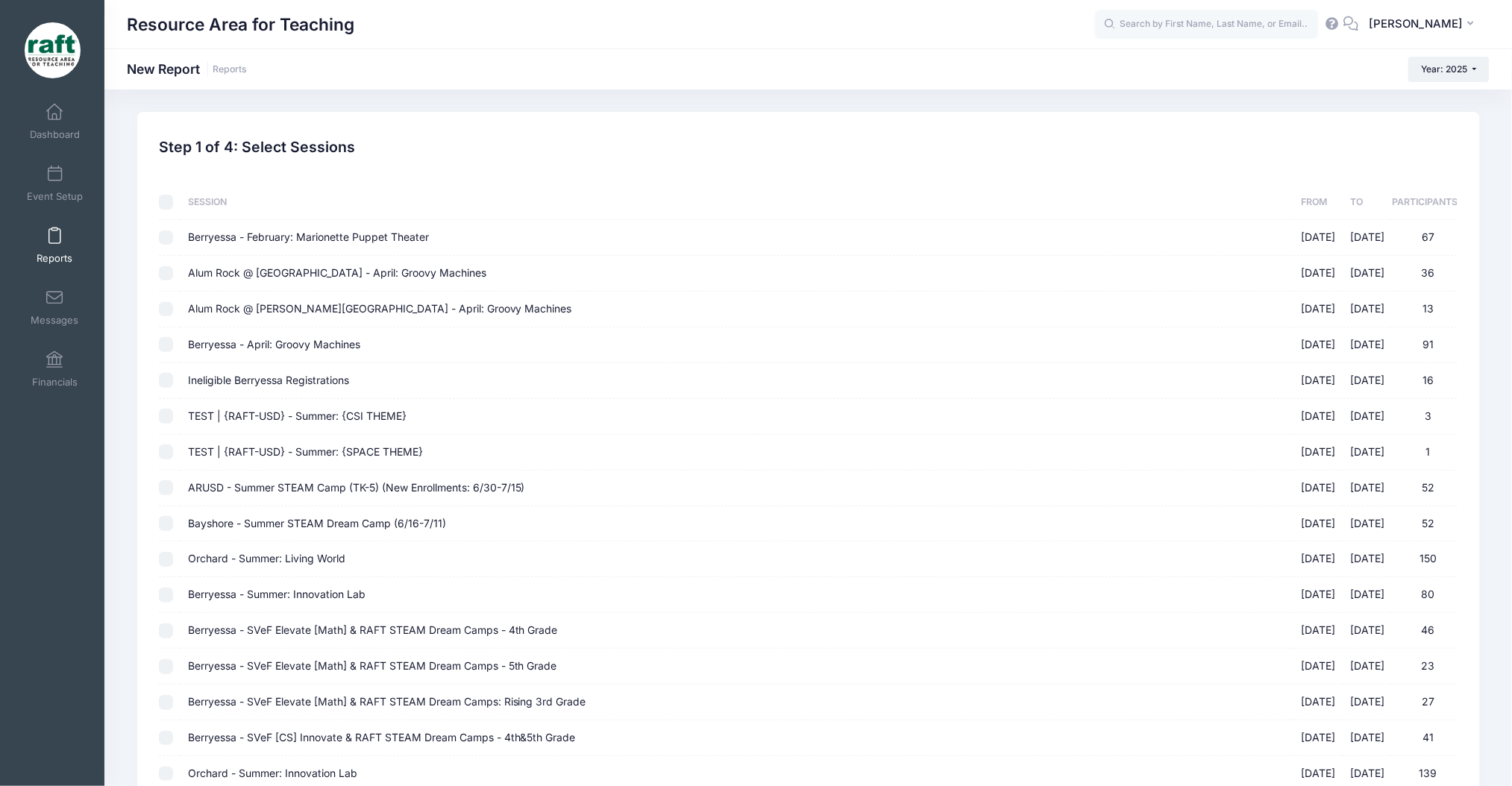
checkbox input "false"
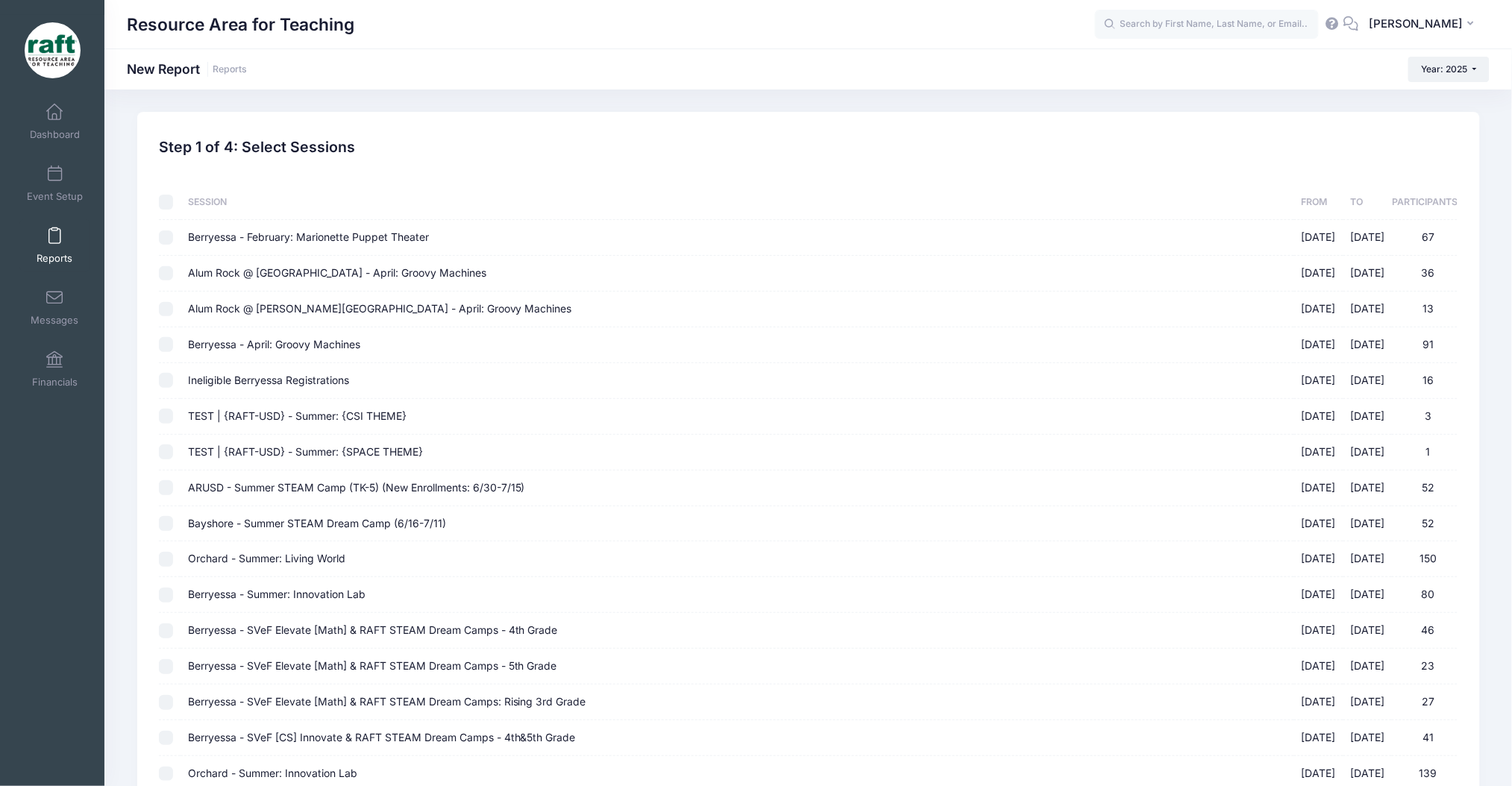
checkbox input "false"
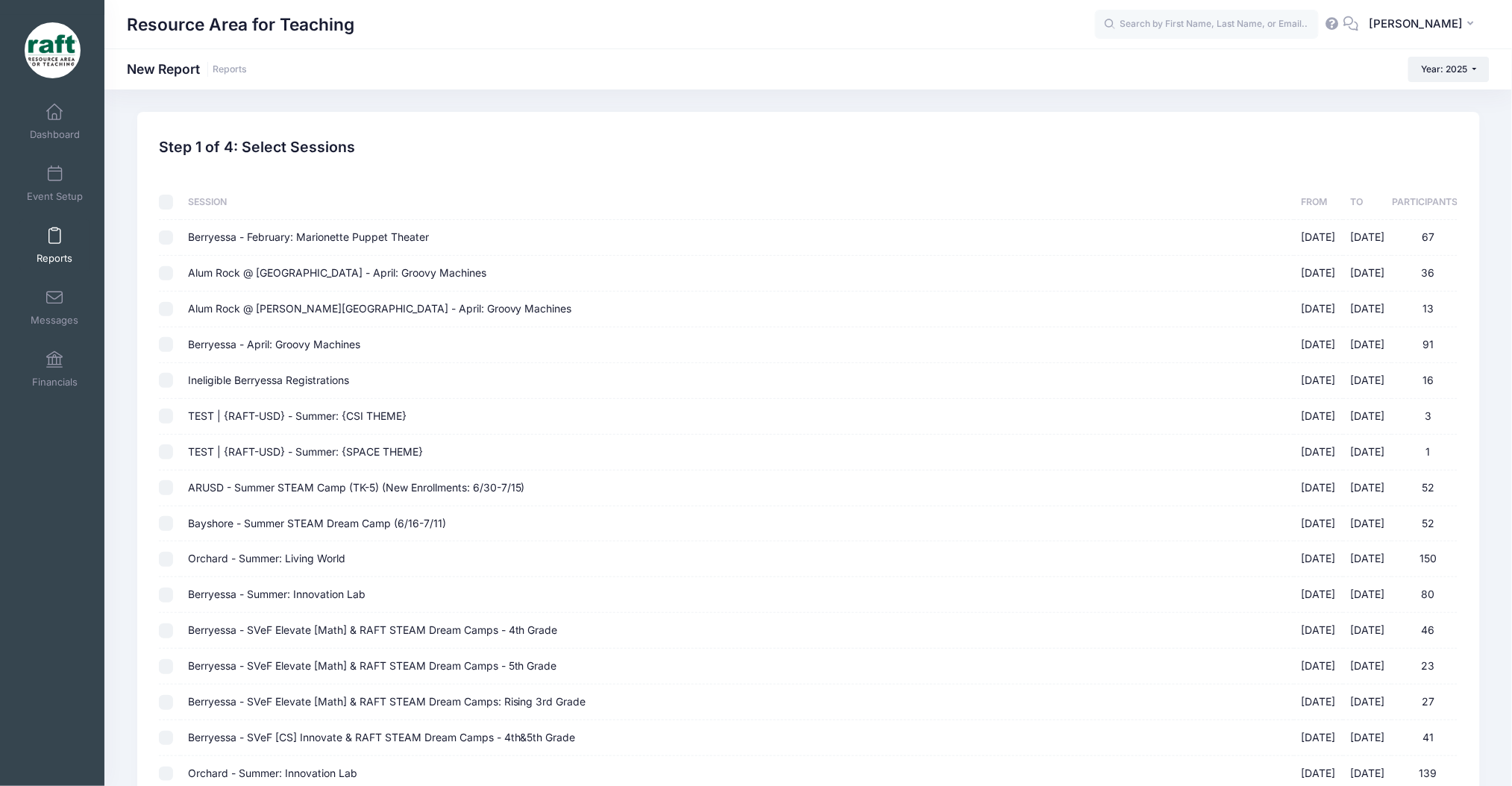
checkbox input "false"
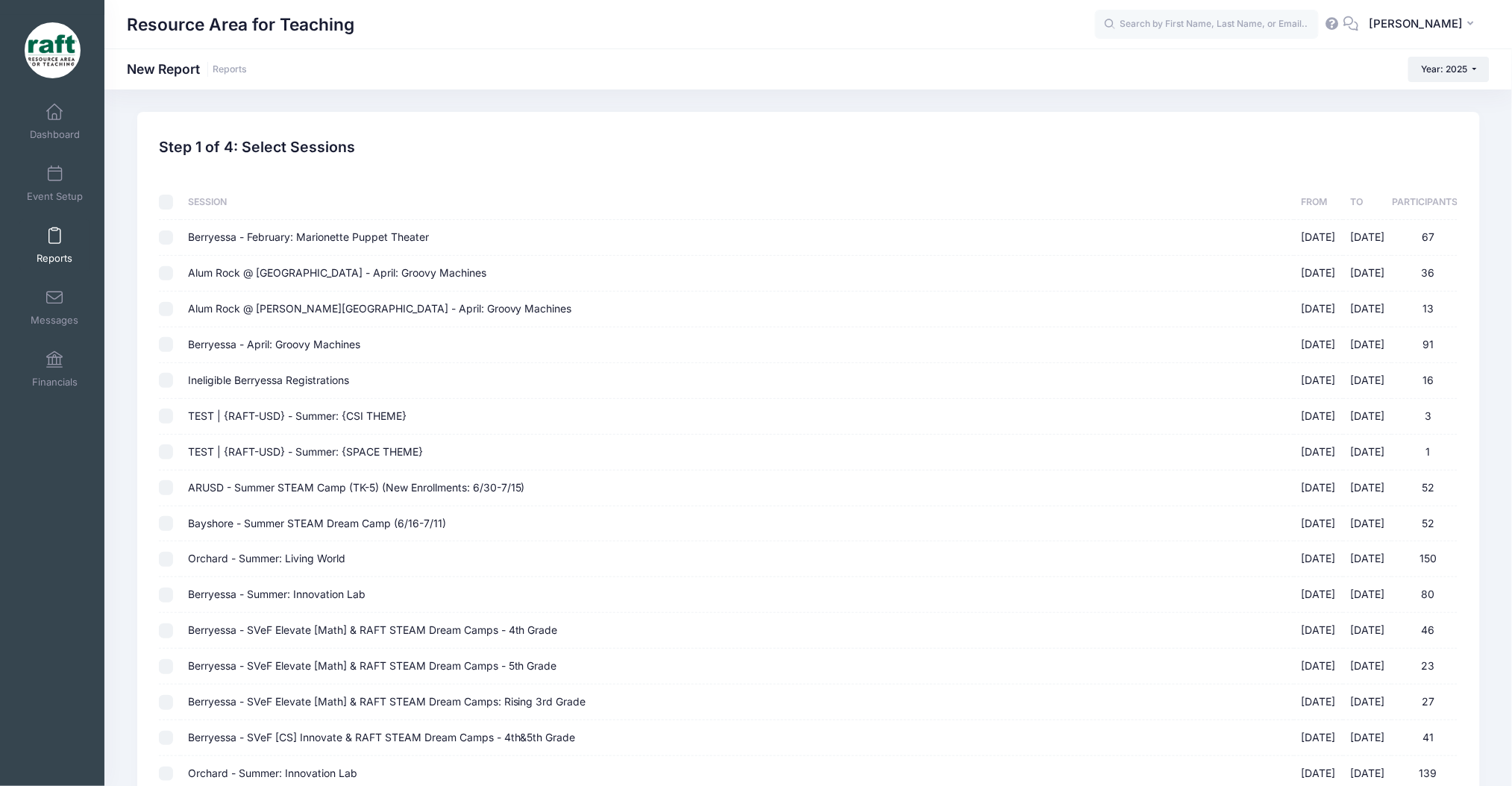
checkbox input "false"
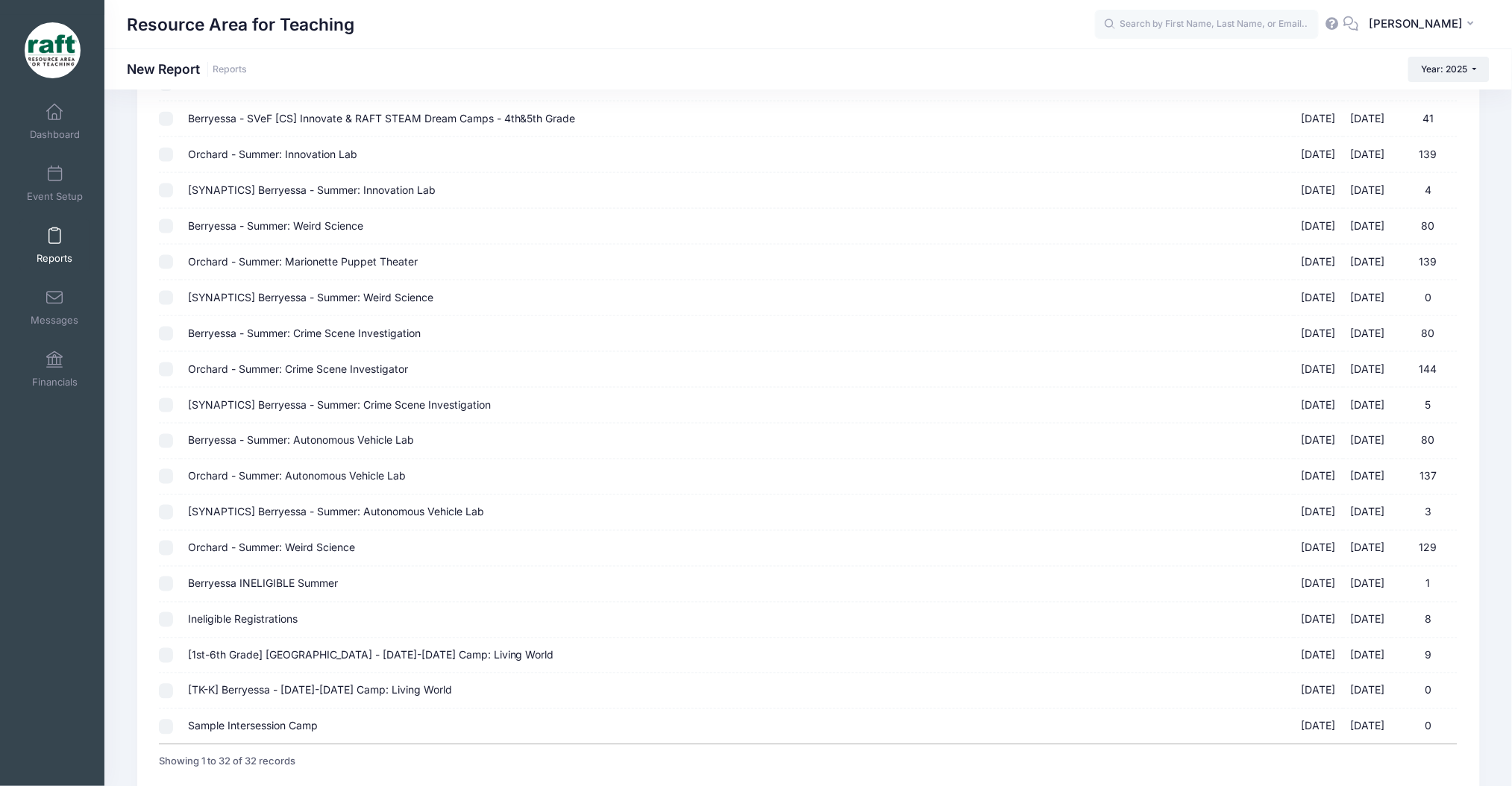
scroll to position [730, 0]
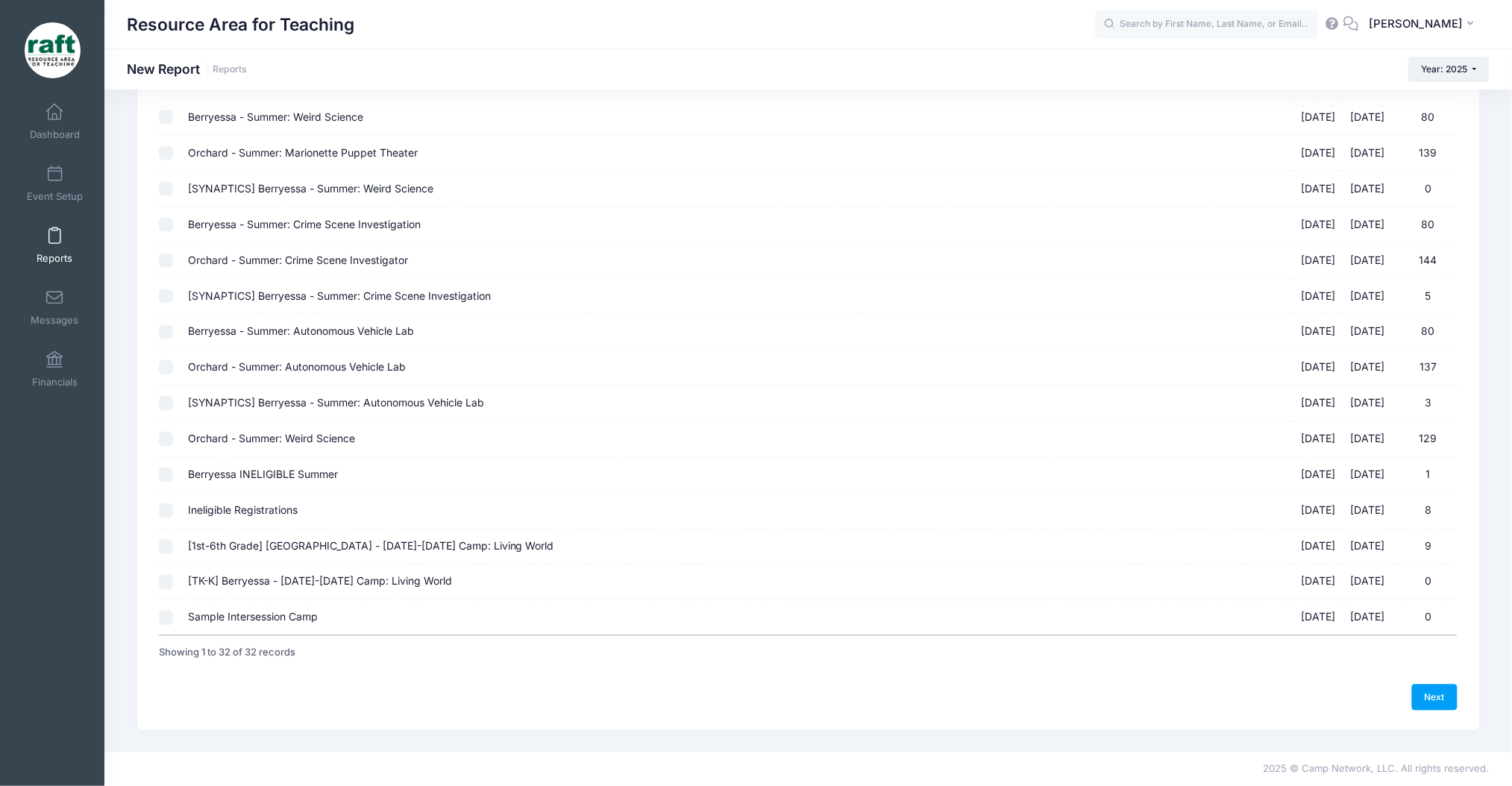
click at [164, 582] on input "[TK-K] Berryessa - [DATE]-[DATE] Camp: Living World [DATE] - [DATE] 0" at bounding box center [166, 582] width 15 height 15
checkbox input "true"
click at [153, 553] on div "Sessions Session From To Participants [GEOGRAPHIC_DATA] - February: [GEOGRAPHIC…" at bounding box center [808, 51] width 1314 height 1237
click at [179, 544] on td at bounding box center [169, 547] width 22 height 36
click at [161, 544] on input "[1st-6th Grade] [GEOGRAPHIC_DATA] - [DATE]-[DATE] Camp: Living World [DATE] - […" at bounding box center [166, 547] width 15 height 15
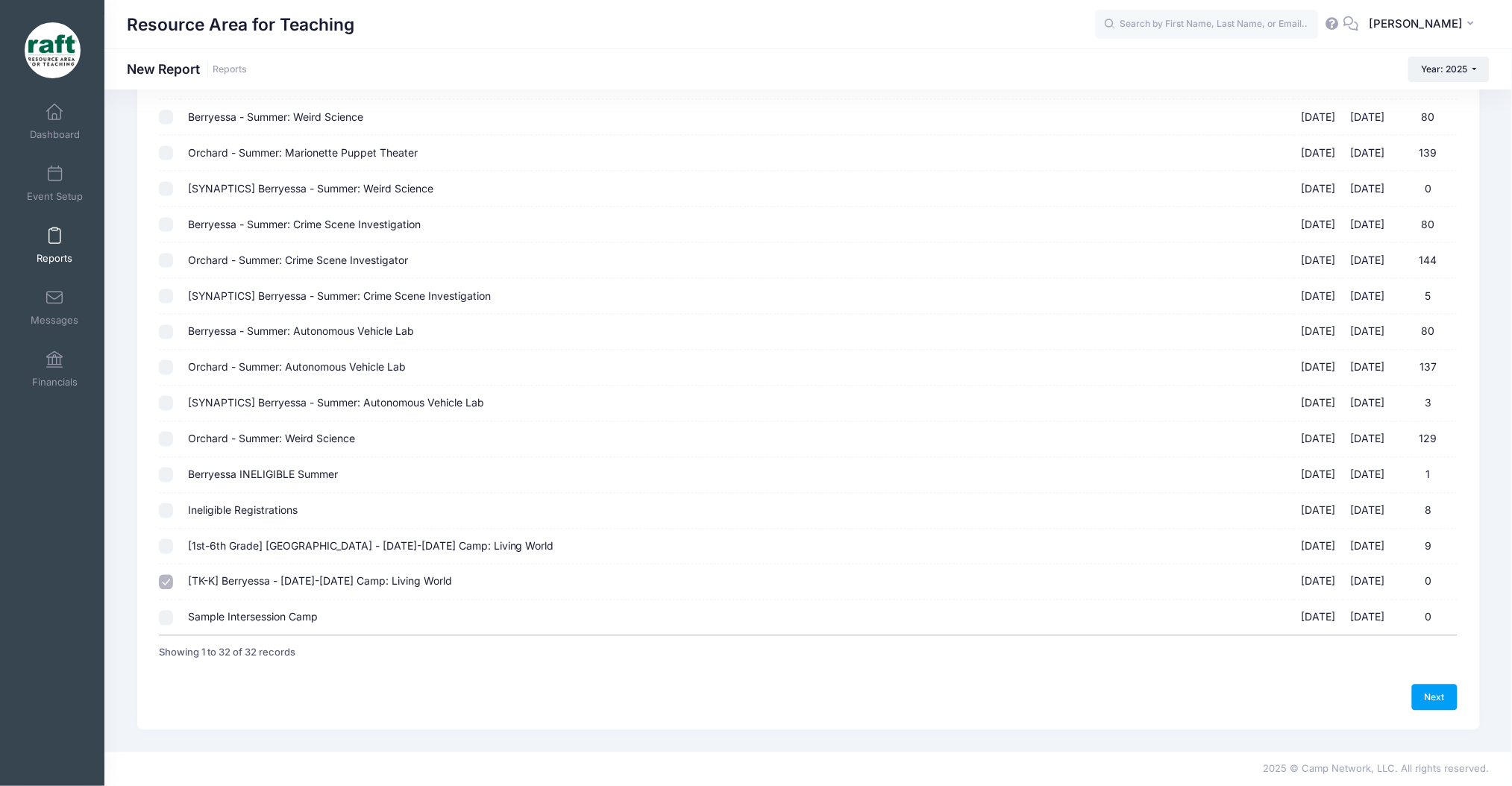
checkbox input "true"
click at [1442, 699] on link "Next" at bounding box center [1435, 697] width 46 height 25
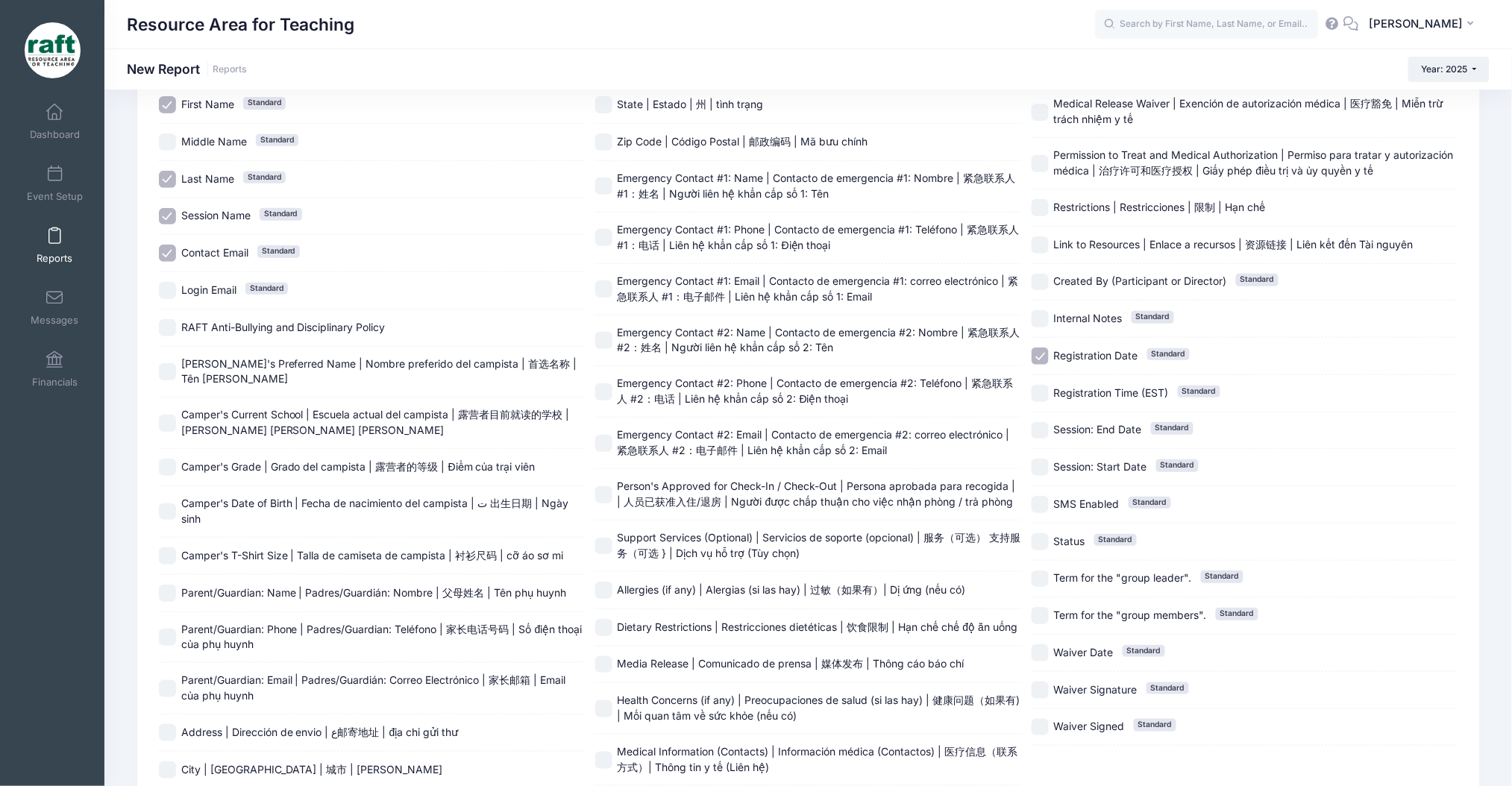
scroll to position [241, 0]
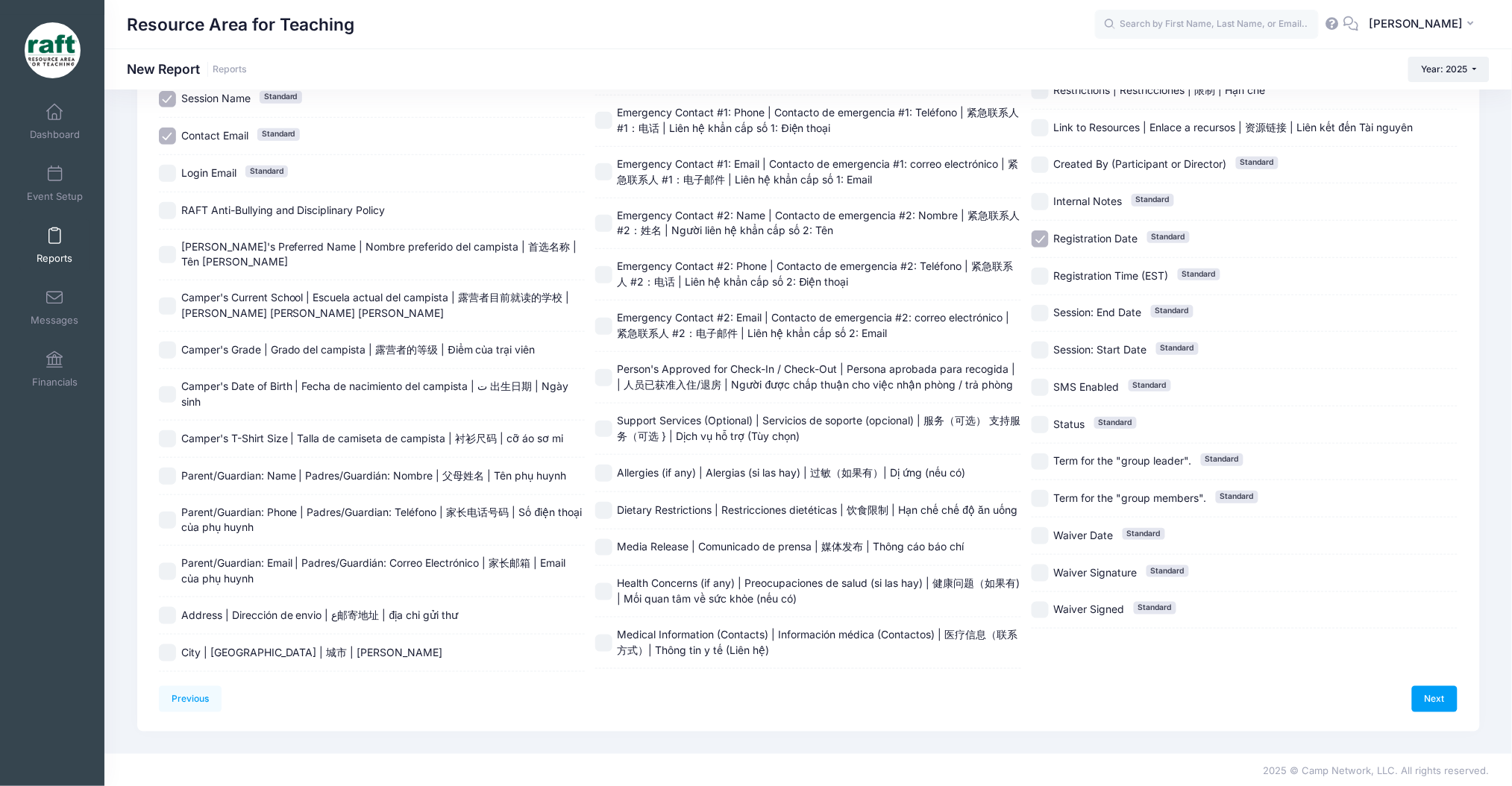
click at [1040, 243] on input "Registration Date Standard" at bounding box center [1040, 239] width 17 height 17
checkbox input "false"
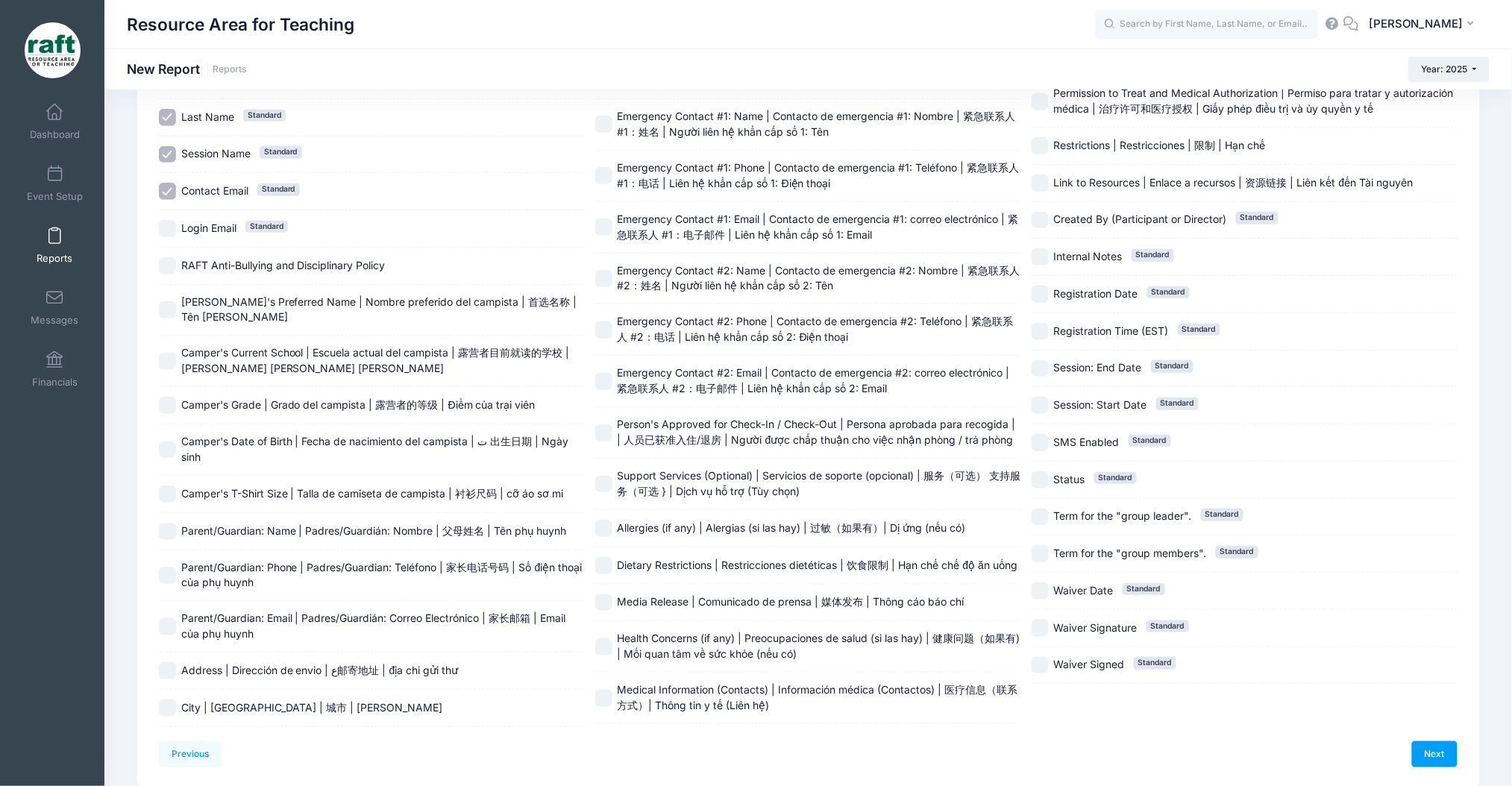
scroll to position [141, 0]
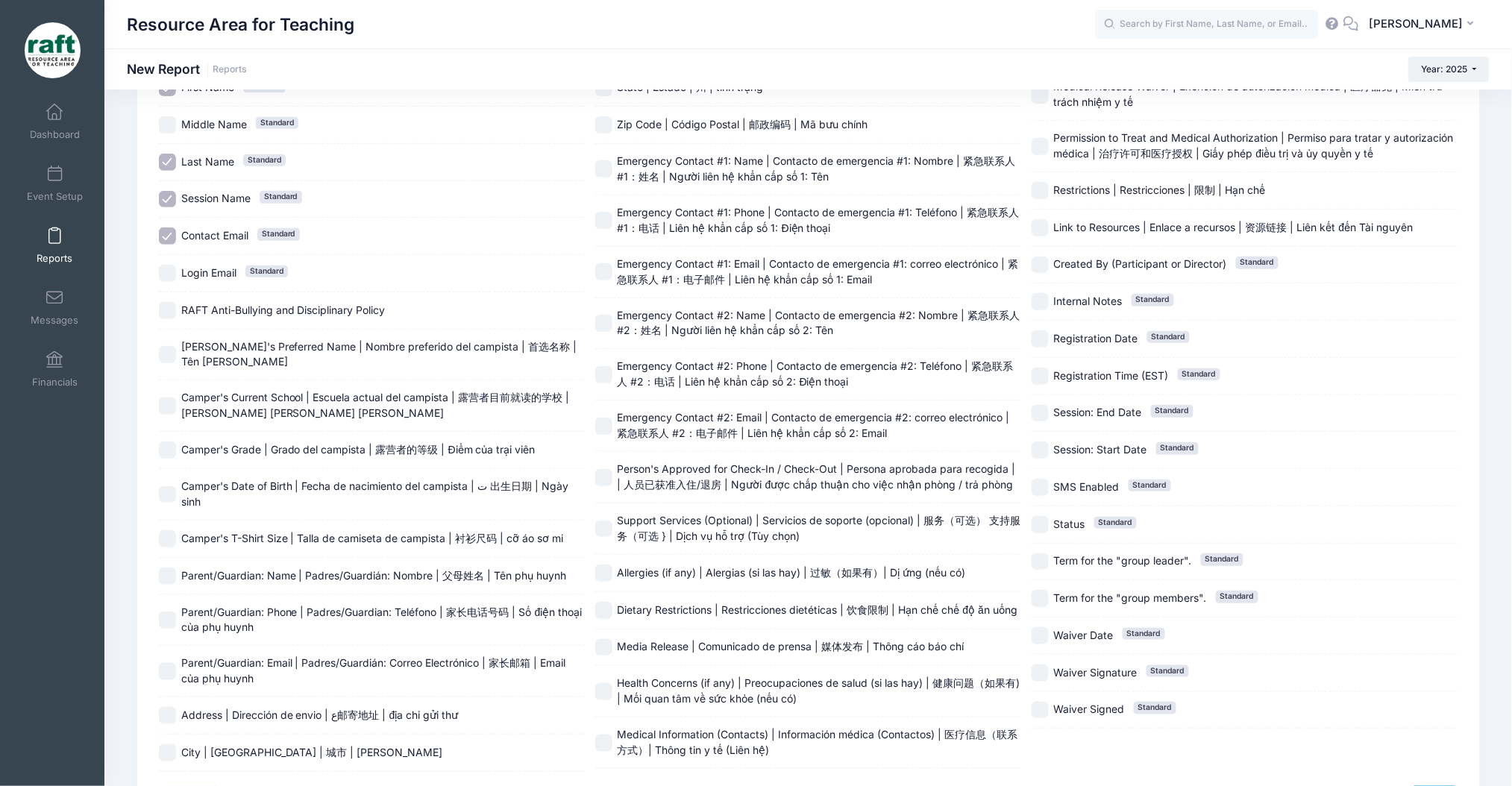
click at [182, 445] on span "Camper's Grade | Grado del campista | 露营者的等级 | Điểm của trại viên" at bounding box center [358, 450] width 354 height 13
checkbox input "true"
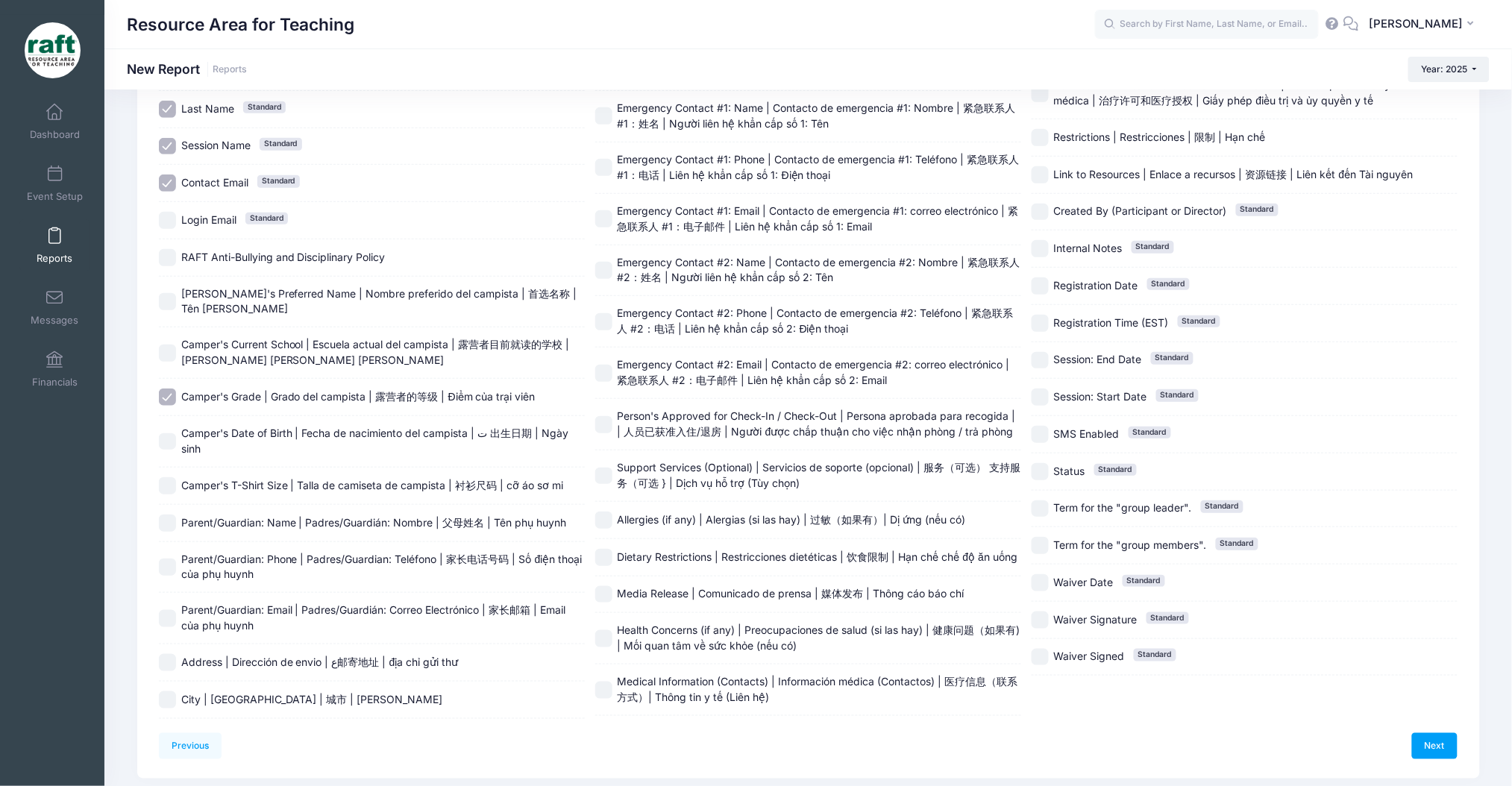
scroll to position [241, 0]
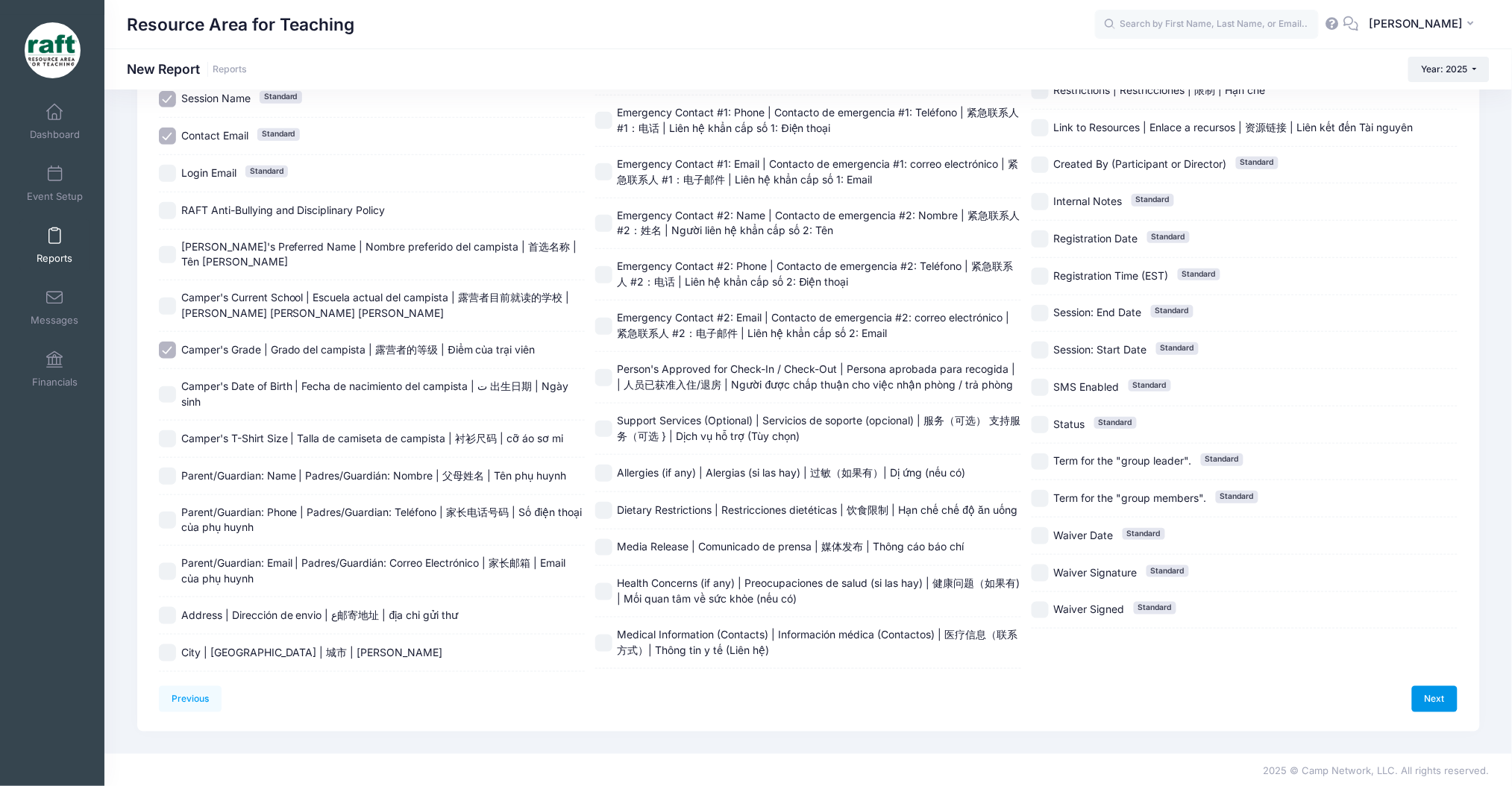
click at [1429, 699] on link "Next" at bounding box center [1435, 698] width 46 height 25
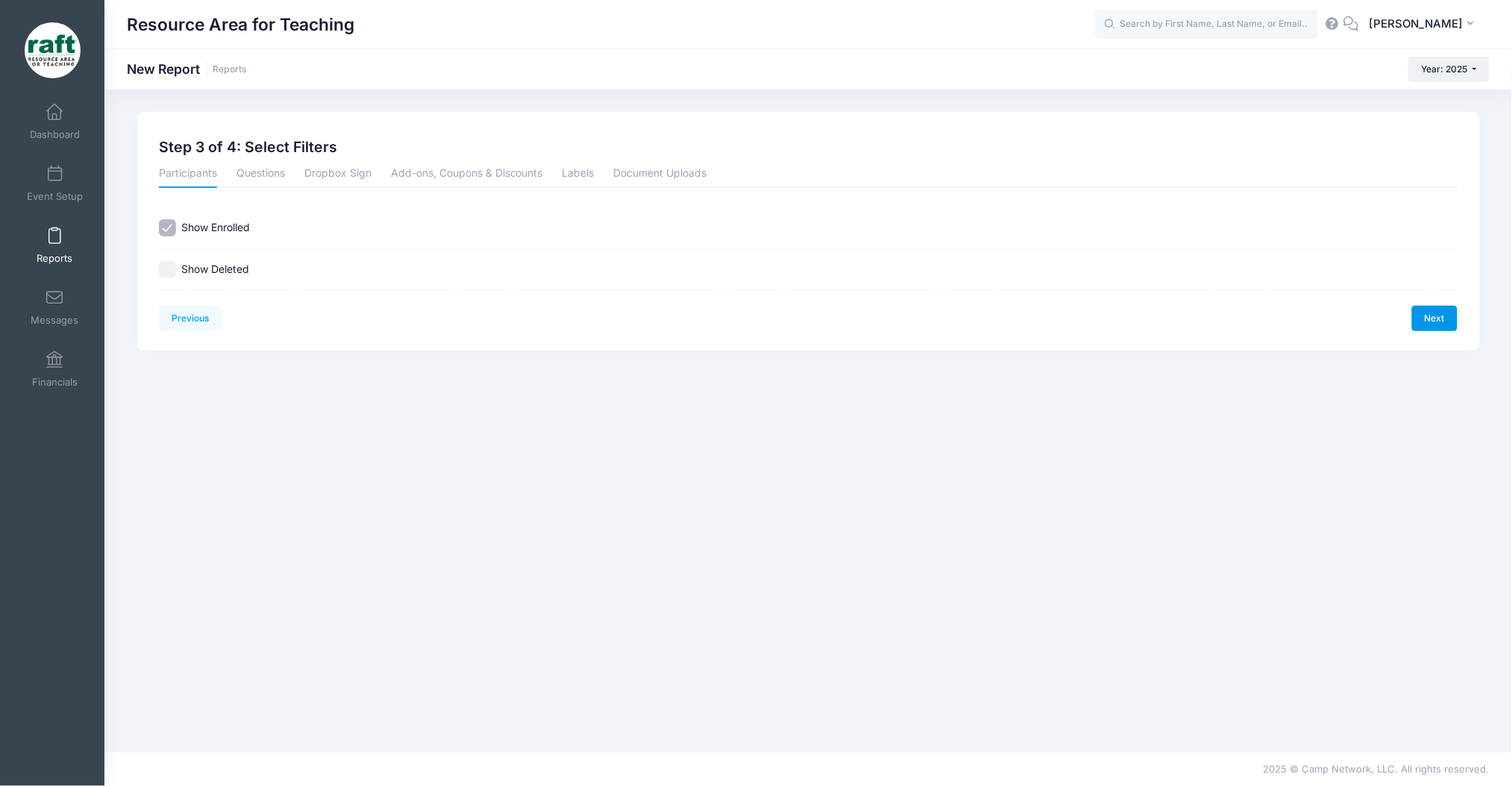
scroll to position [0, 0]
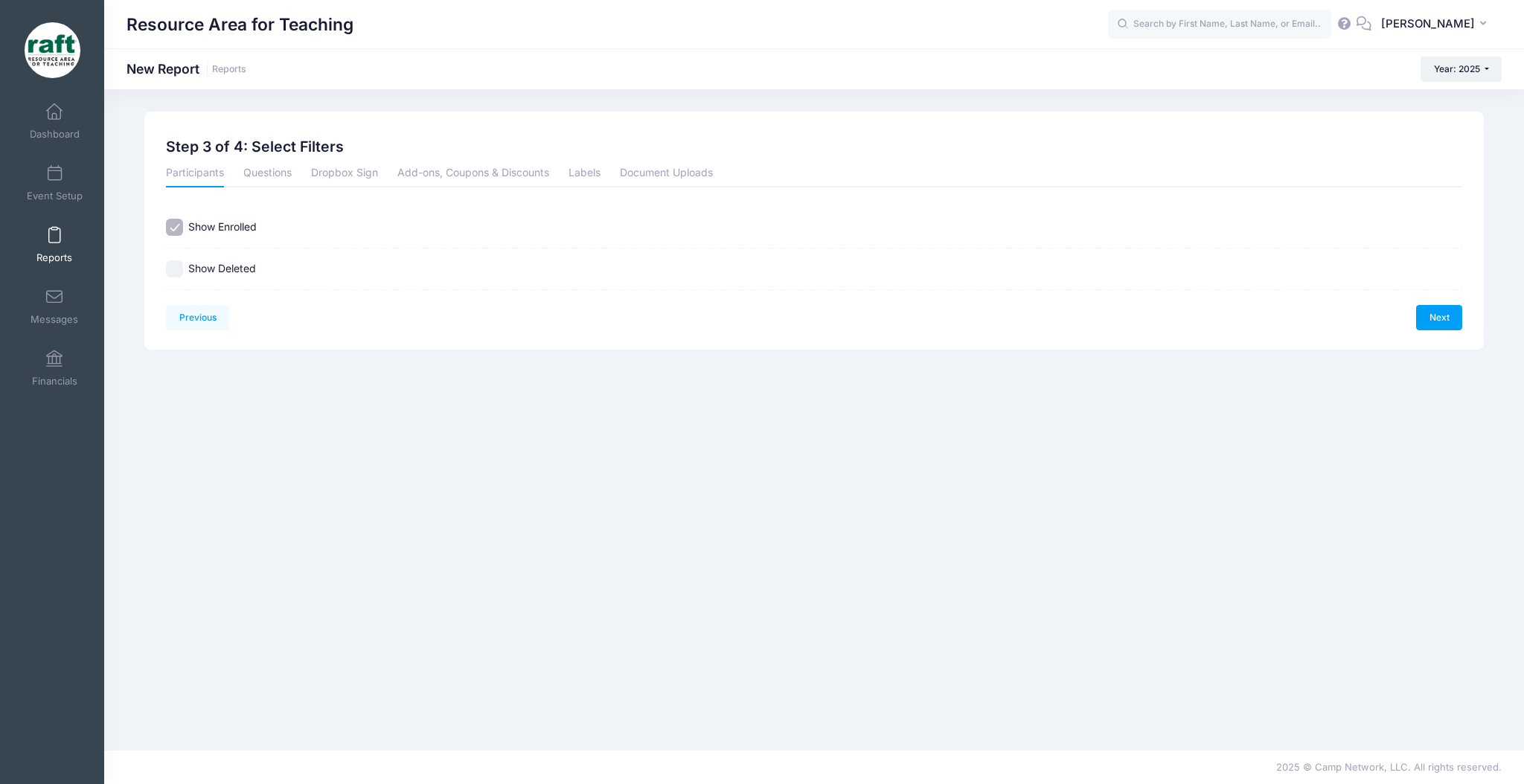
click at [1430, 331] on div "Previous Next Step 3 of 4: Select Filters 1 Select Sessions 2 Select Informatio…" at bounding box center [814, 230] width 1339 height 238
click at [1432, 323] on link "Next" at bounding box center [1439, 317] width 46 height 25
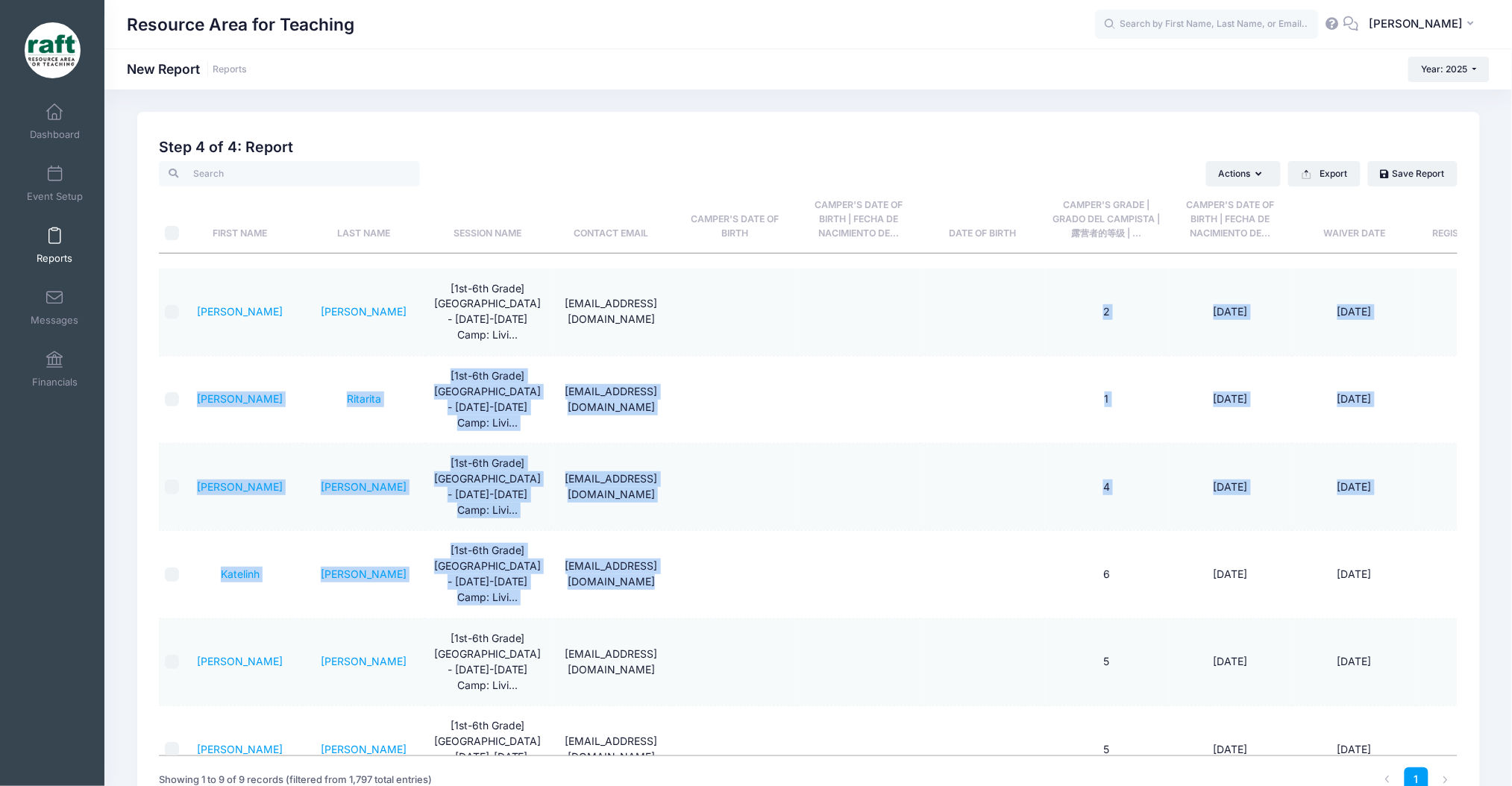
drag, startPoint x: 841, startPoint y: 314, endPoint x: 956, endPoint y: 520, distance: 235.9
click at [956, 520] on tbody "[PERSON_NAME] [1st-6th Grade] [GEOGRAPHIC_DATA] - [DATE]-[DATE] Camp: Livi... […" at bounding box center [850, 662] width 1382 height 787
click at [956, 531] on td at bounding box center [983, 574] width 124 height 87
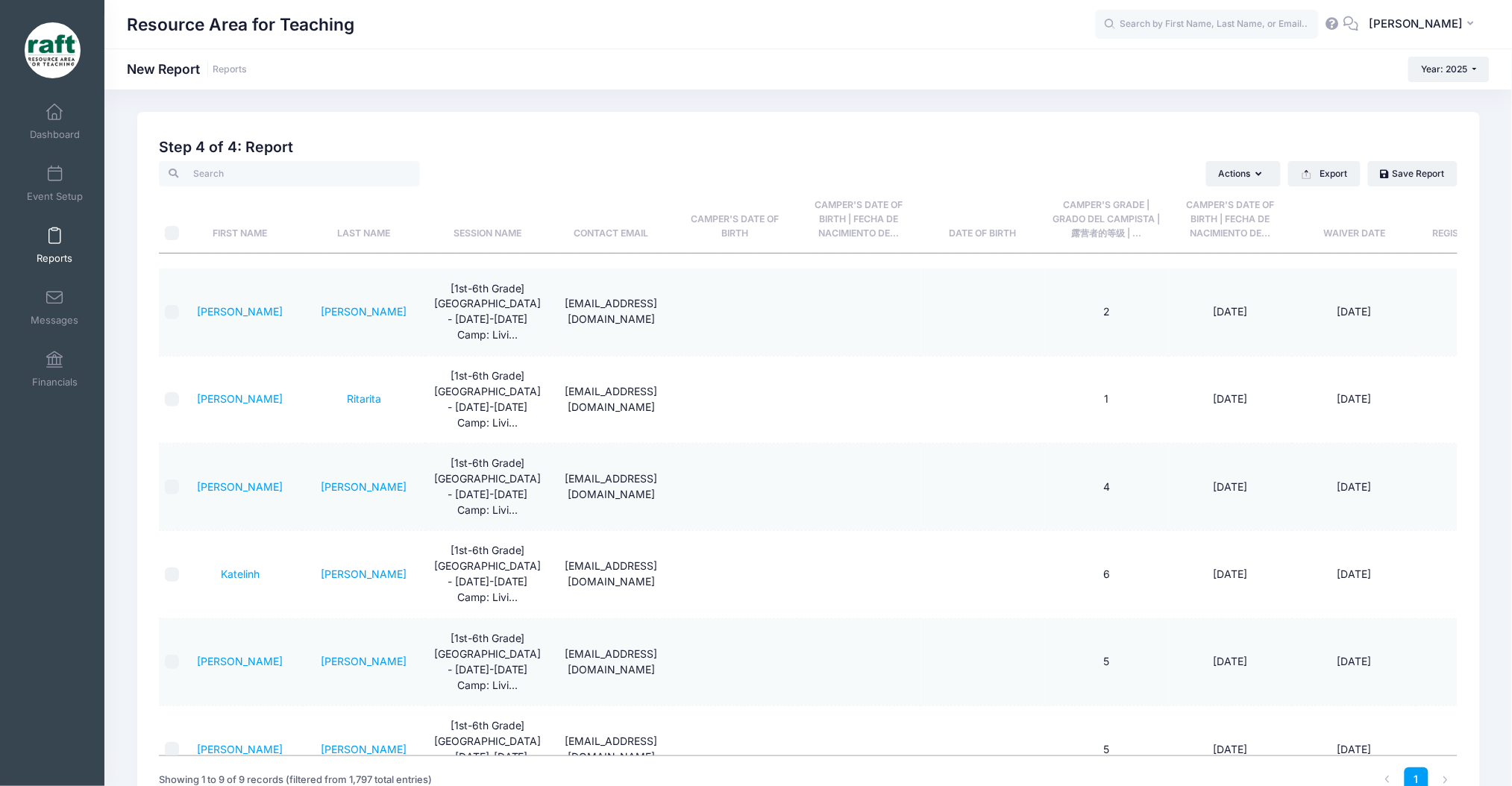
scroll to position [171, 0]
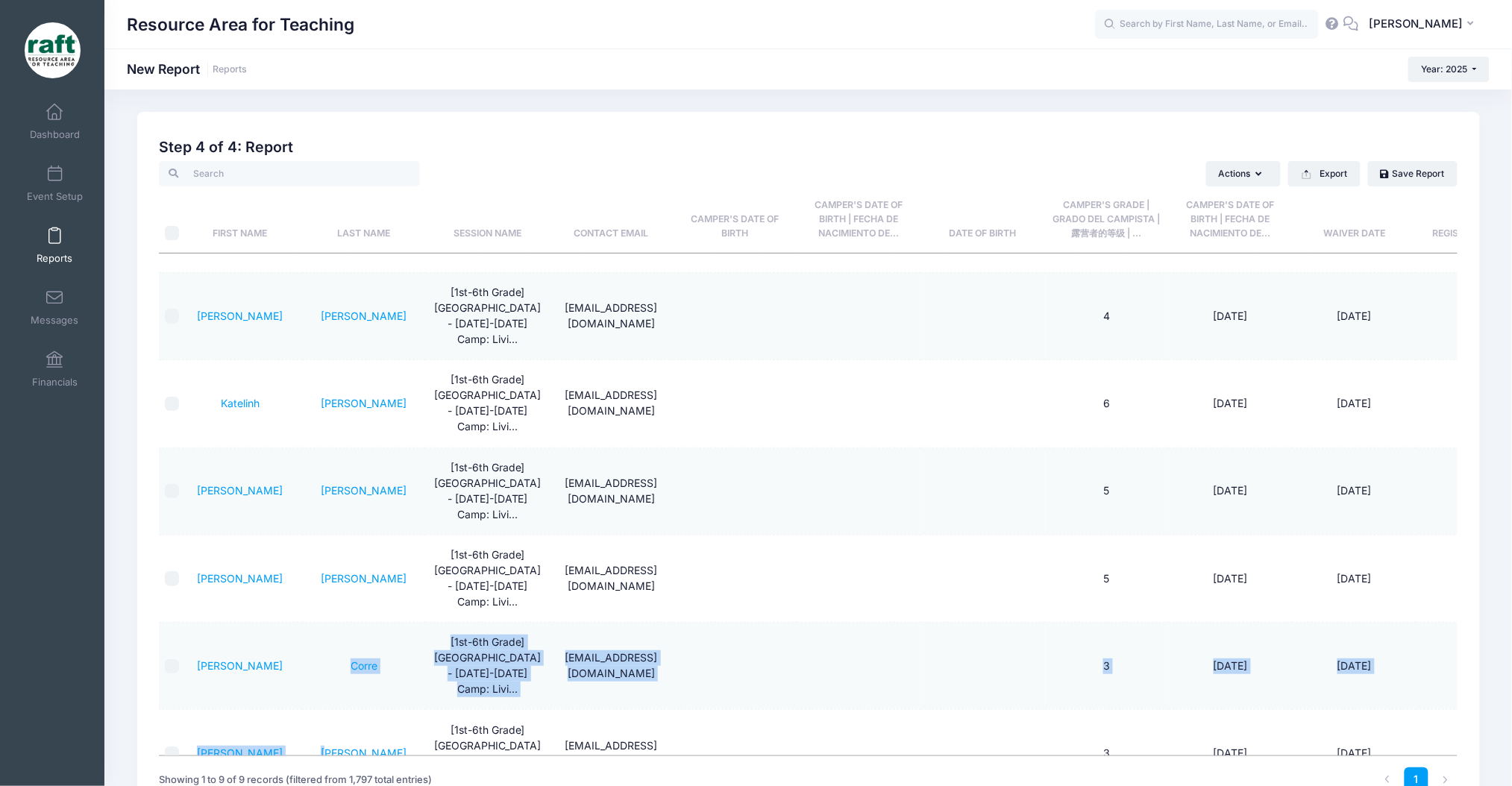
drag, startPoint x: 341, startPoint y: 542, endPoint x: 349, endPoint y: 650, distance: 108.3
click at [349, 650] on tbody "[PERSON_NAME] [1st-6th Grade] [GEOGRAPHIC_DATA] - [DATE]-[DATE] Camp: Livi... […" at bounding box center [850, 491] width 1382 height 787
click at [338, 710] on td "[PERSON_NAME]" at bounding box center [364, 753] width 124 height 87
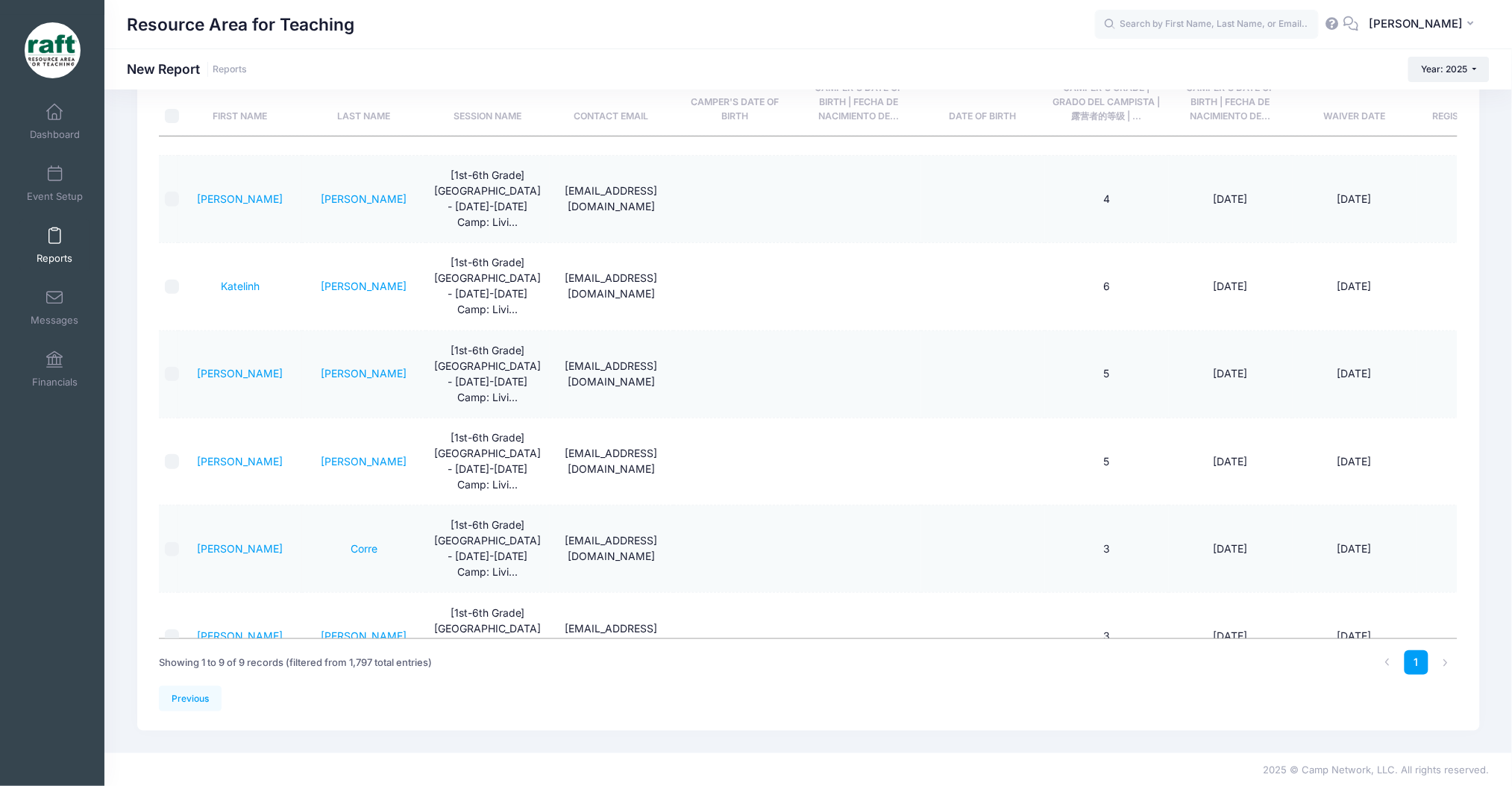
drag, startPoint x: 470, startPoint y: 599, endPoint x: 403, endPoint y: 544, distance: 86.7
click at [408, 552] on tbody "[PERSON_NAME] [1st-6th Grade] [GEOGRAPHIC_DATA] - [DATE]-[DATE] Camp: Livi... […" at bounding box center [850, 374] width 1382 height 787
click at [403, 593] on td "[PERSON_NAME]" at bounding box center [364, 636] width 124 height 87
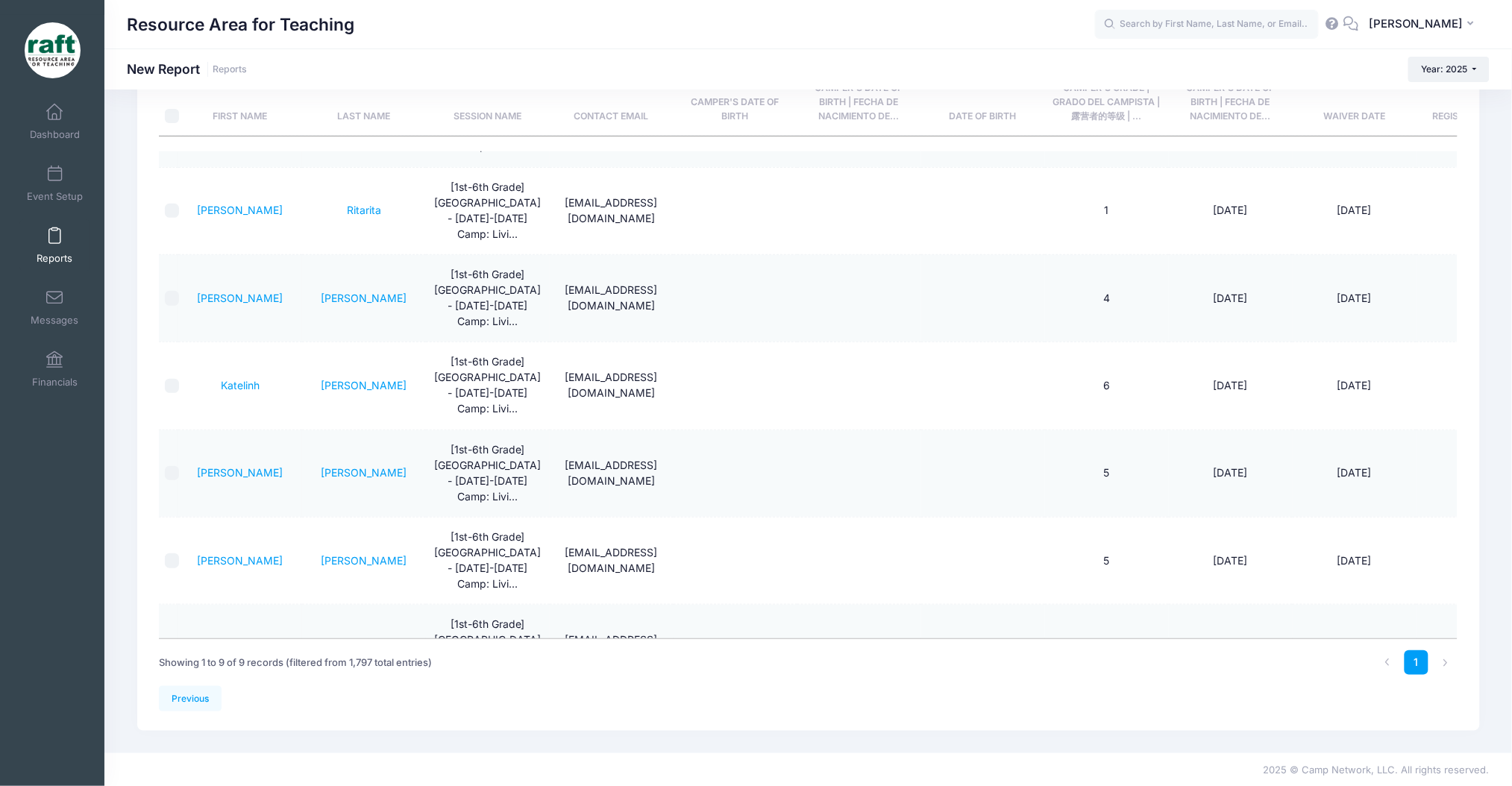
scroll to position [171, 0]
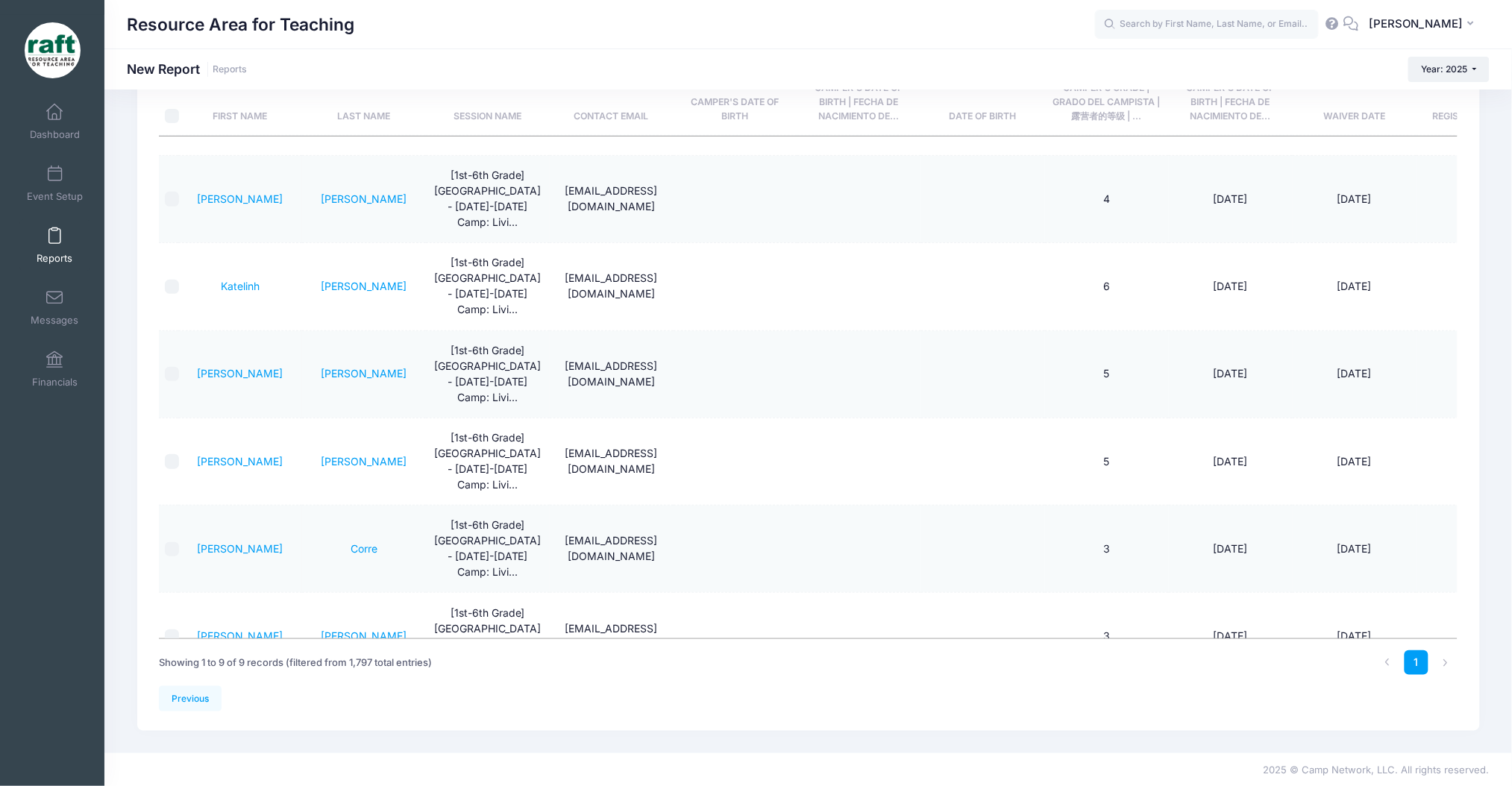
click at [69, 279] on div "Messages" at bounding box center [55, 307] width 100 height 62
